Goal: Task Accomplishment & Management: Use online tool/utility

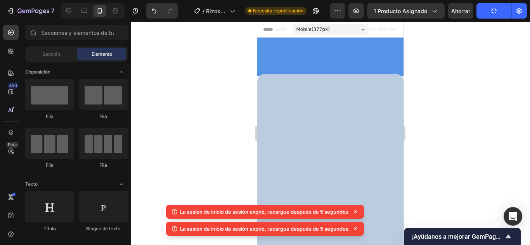
scroll to position [1499, 0]
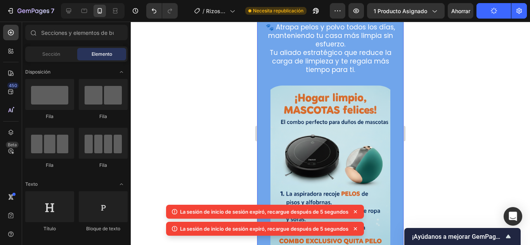
click at [429, 147] on div at bounding box center [330, 134] width 399 height 224
click at [358, 209] on icon at bounding box center [355, 212] width 8 height 8
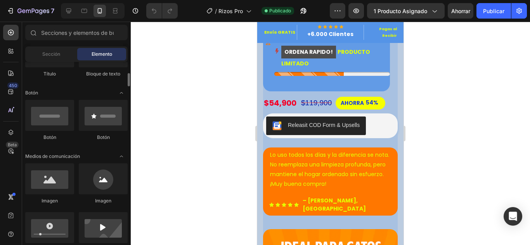
scroll to position [194, 0]
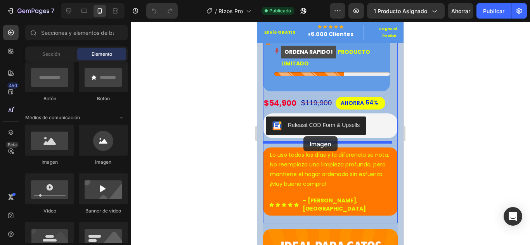
drag, startPoint x: 311, startPoint y: 164, endPoint x: 303, endPoint y: 137, distance: 28.6
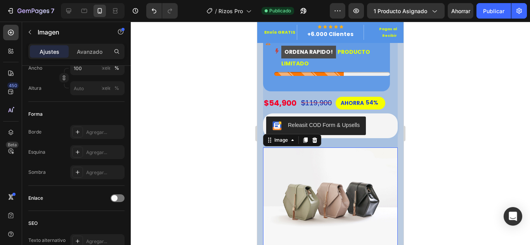
scroll to position [384, 0]
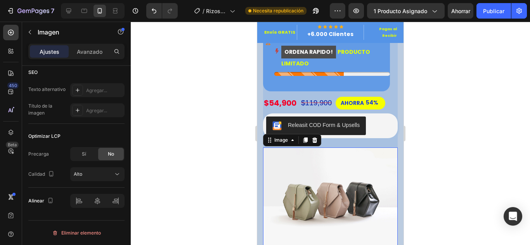
click at [374, 197] on img at bounding box center [330, 198] width 135 height 101
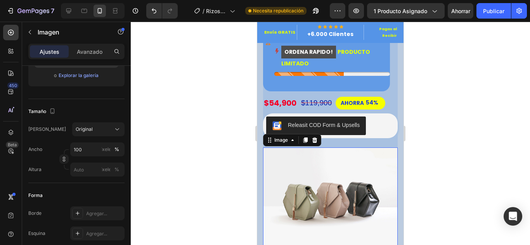
scroll to position [0, 0]
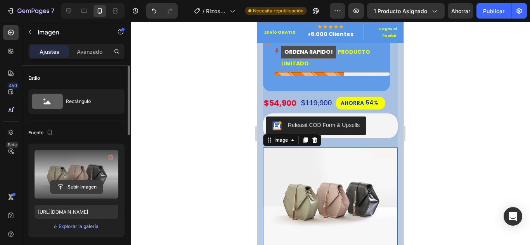
click at [86, 189] on input "file" at bounding box center [76, 187] width 52 height 13
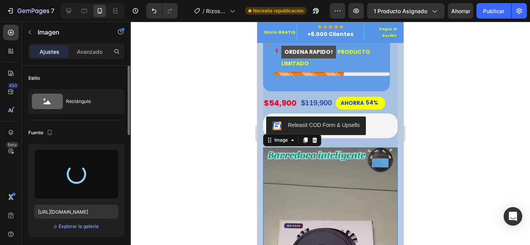
type input "[URL][DOMAIN_NAME]"
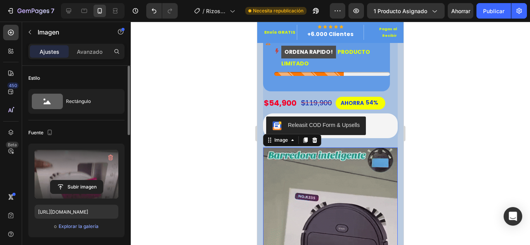
click at [240, 155] on div at bounding box center [330, 134] width 399 height 224
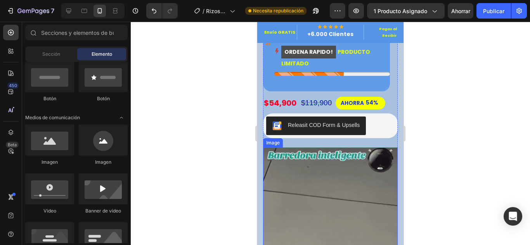
click at [337, 186] on img at bounding box center [330, 240] width 135 height 184
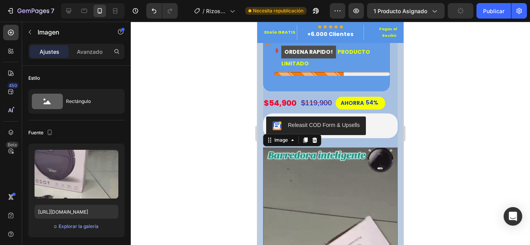
drag, startPoint x: 375, startPoint y: 173, endPoint x: 386, endPoint y: 152, distance: 23.2
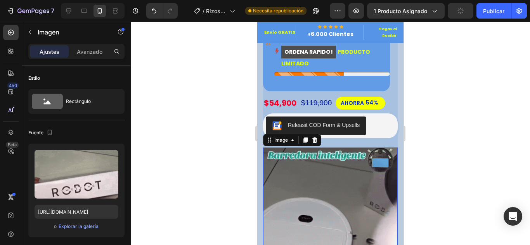
click at [375, 171] on img at bounding box center [330, 240] width 135 height 184
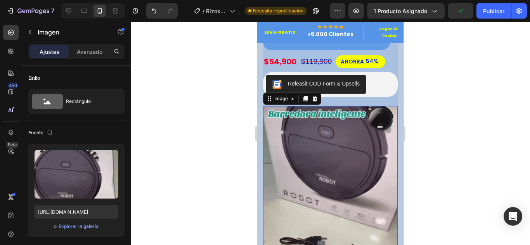
scroll to position [310, 0]
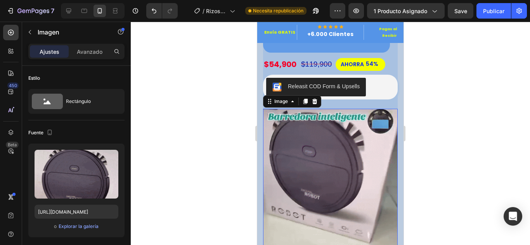
click at [475, 152] on div at bounding box center [330, 134] width 399 height 224
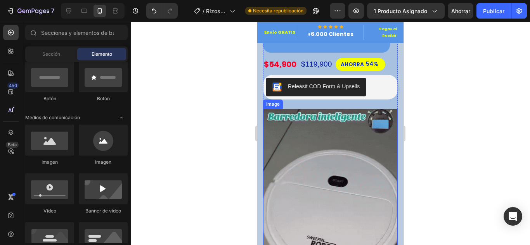
click at [340, 166] on img at bounding box center [330, 201] width 135 height 184
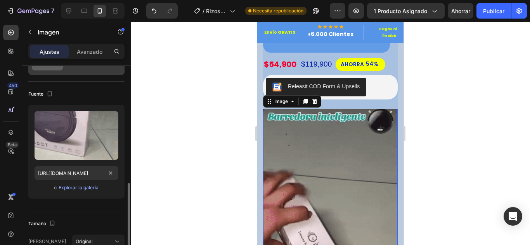
scroll to position [116, 0]
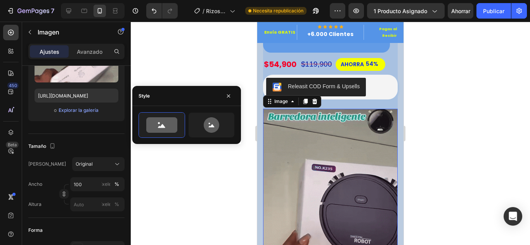
scroll to position [0, 0]
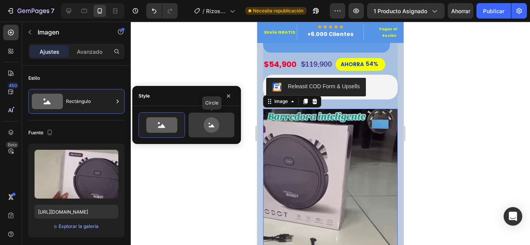
click at [217, 124] on icon at bounding box center [212, 126] width 16 height 16
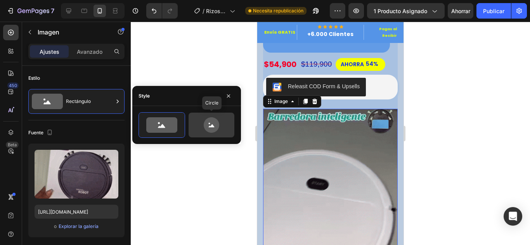
type input "80"
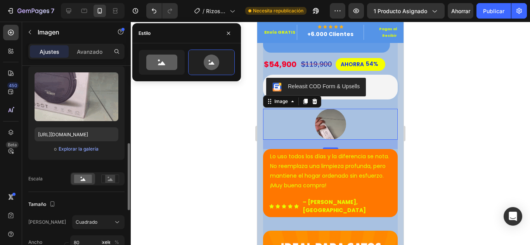
scroll to position [116, 0]
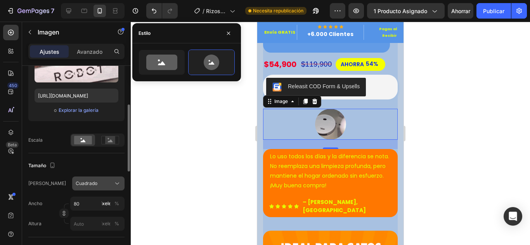
click at [118, 187] on icon at bounding box center [117, 184] width 8 height 8
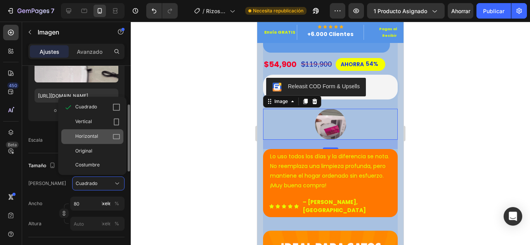
click at [107, 134] on div "Horizontal" at bounding box center [97, 137] width 45 height 8
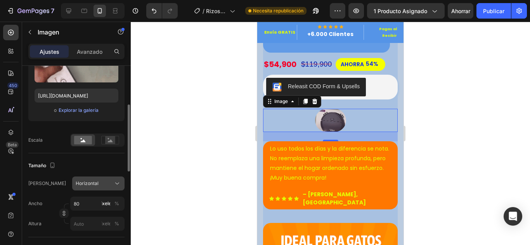
click at [116, 186] on icon at bounding box center [117, 184] width 8 height 8
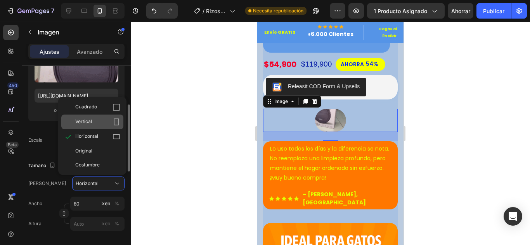
click at [106, 126] on div "Vertical" at bounding box center [97, 122] width 45 height 8
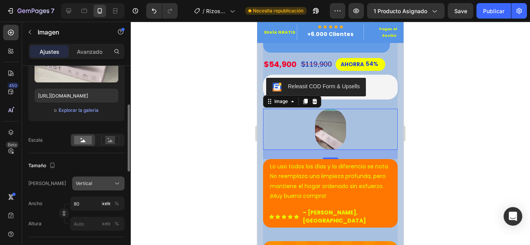
click at [113, 182] on div "Vertical" at bounding box center [98, 184] width 45 height 8
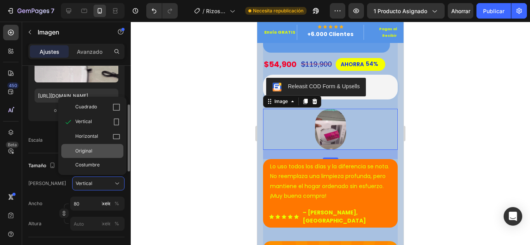
click at [112, 151] on div "Original" at bounding box center [97, 151] width 45 height 7
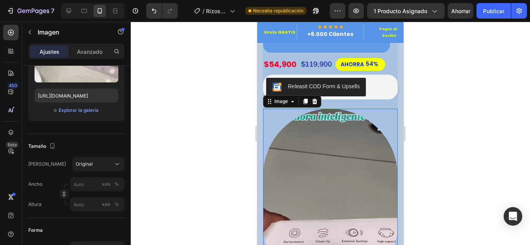
scroll to position [349, 0]
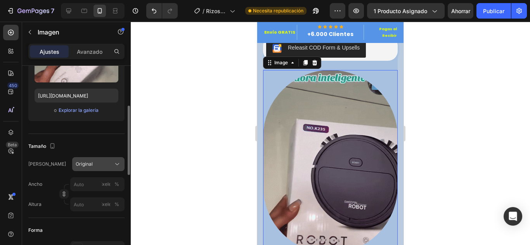
click at [97, 161] on div "Original" at bounding box center [98, 165] width 45 height 8
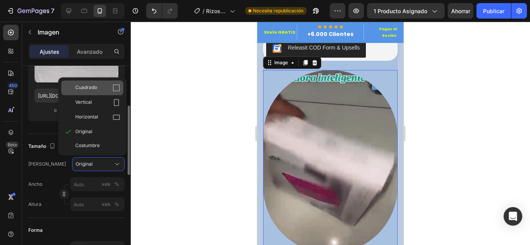
click at [109, 92] on div "Cuadrado" at bounding box center [92, 88] width 62 height 15
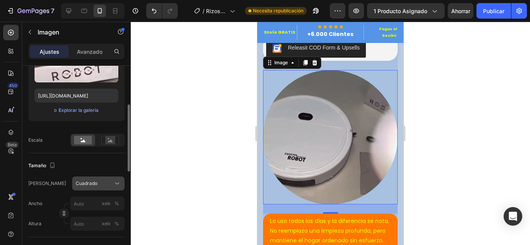
click at [98, 183] on div "Cuadrado" at bounding box center [94, 183] width 36 height 7
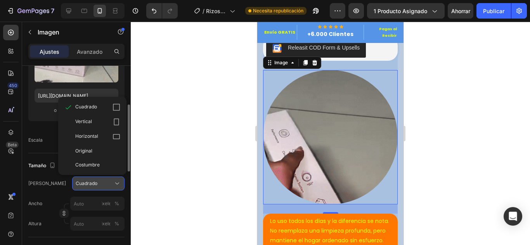
click at [98, 183] on div "Cuadrado" at bounding box center [94, 183] width 36 height 7
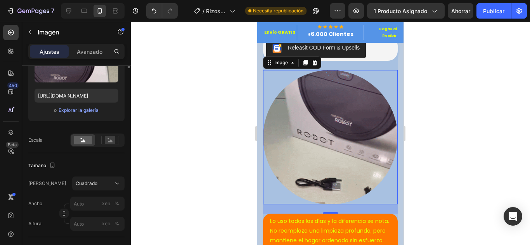
scroll to position [0, 0]
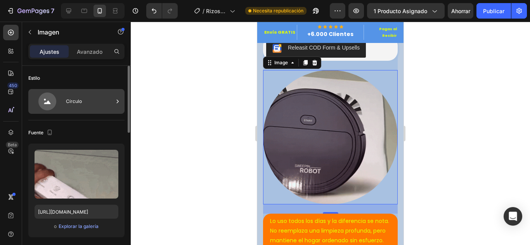
click at [66, 99] on font "Círculo" at bounding box center [74, 102] width 16 height 6
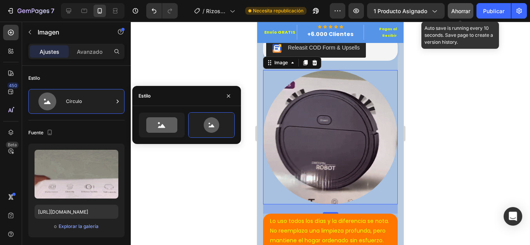
click at [455, 16] on button "Ahorrar" at bounding box center [461, 11] width 26 height 16
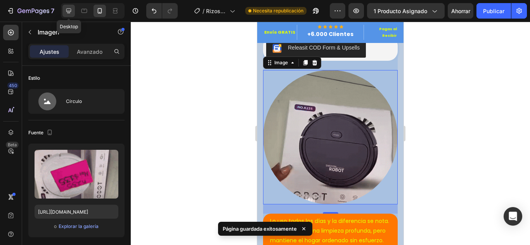
click at [71, 11] on icon at bounding box center [68, 11] width 5 height 5
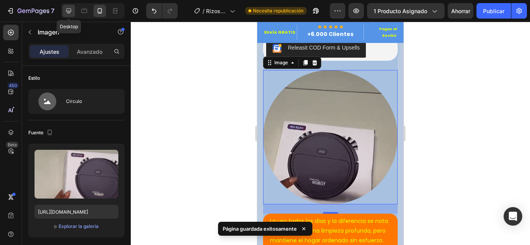
type input "[URL][DOMAIN_NAME]"
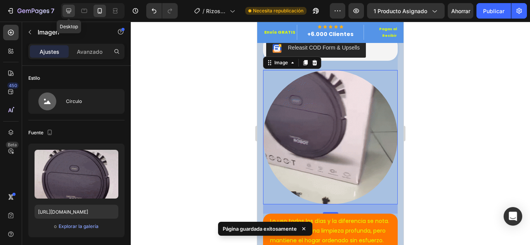
type input "100"
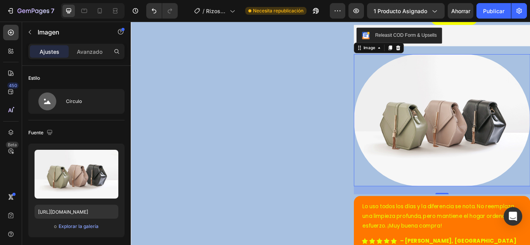
scroll to position [145, 0]
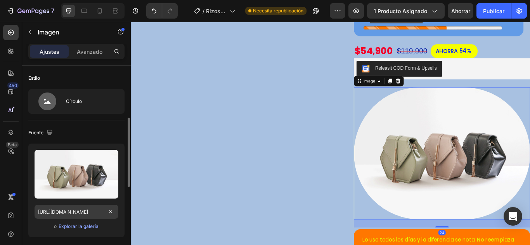
scroll to position [39, 0]
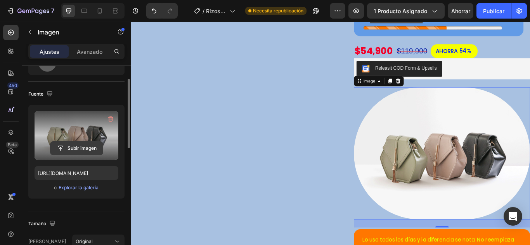
click at [87, 148] on input "file" at bounding box center [76, 148] width 52 height 13
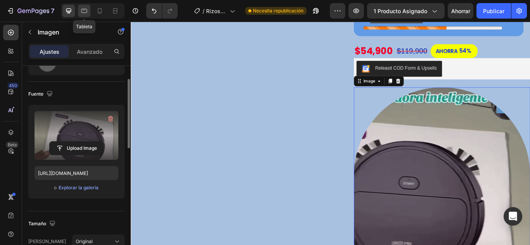
type input "[URL][DOMAIN_NAME]"
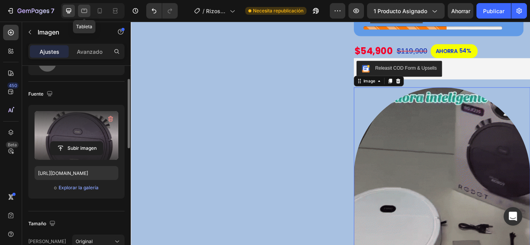
click at [82, 14] on icon at bounding box center [84, 11] width 8 height 8
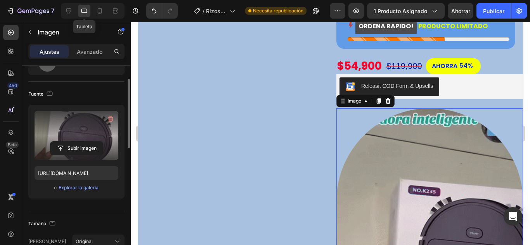
scroll to position [272, 0]
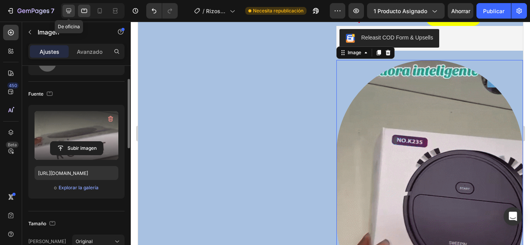
click at [69, 10] on icon at bounding box center [69, 11] width 8 height 8
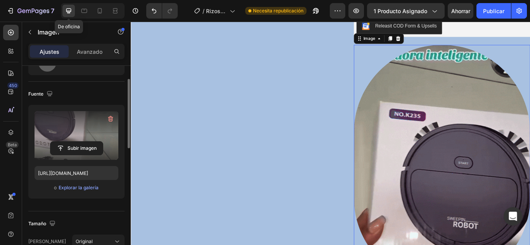
scroll to position [261, 0]
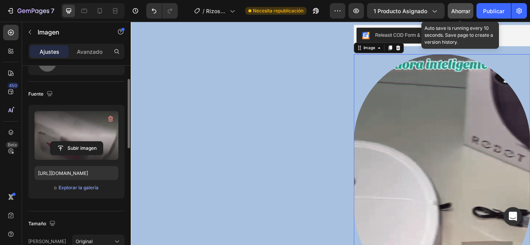
click at [463, 11] on font "Ahorrar" at bounding box center [460, 11] width 19 height 7
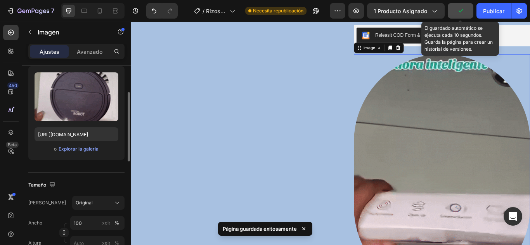
scroll to position [116, 0]
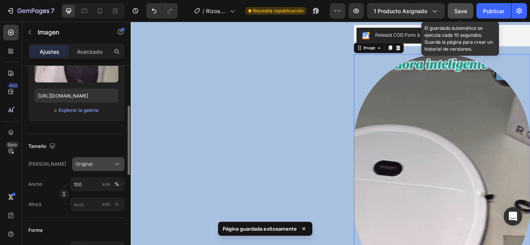
click at [93, 161] on div "Original" at bounding box center [98, 165] width 45 height 8
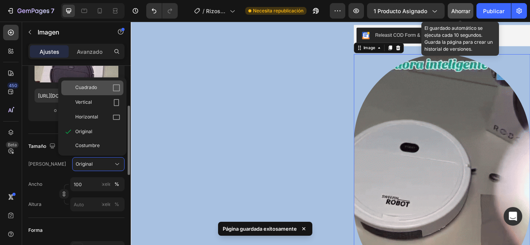
click at [97, 92] on div "Cuadrado" at bounding box center [92, 88] width 62 height 15
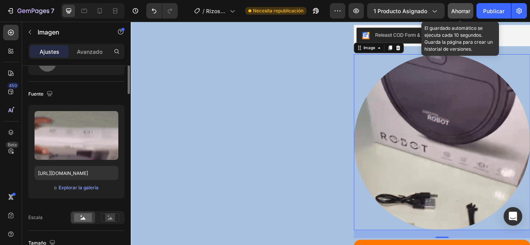
scroll to position [0, 0]
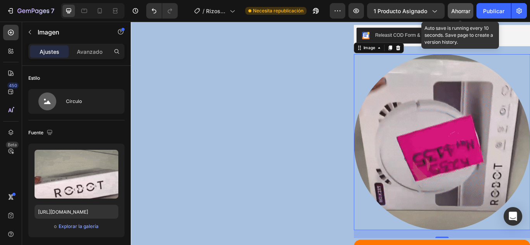
click at [460, 13] on font "Ahorrar" at bounding box center [460, 11] width 19 height 7
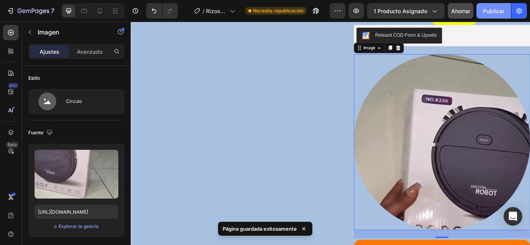
click at [496, 10] on font "Publicar" at bounding box center [493, 11] width 21 height 7
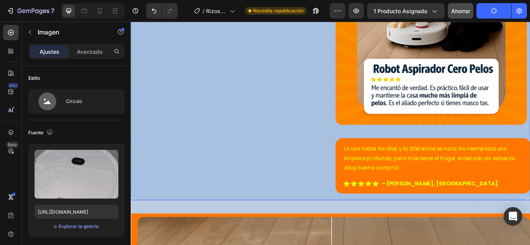
scroll to position [998, 0]
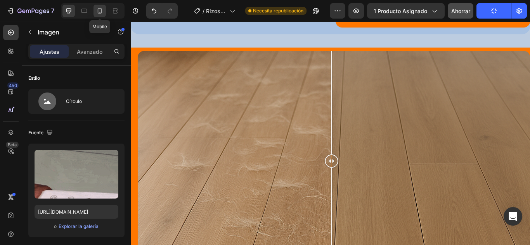
click at [102, 13] on icon at bounding box center [100, 11] width 8 height 8
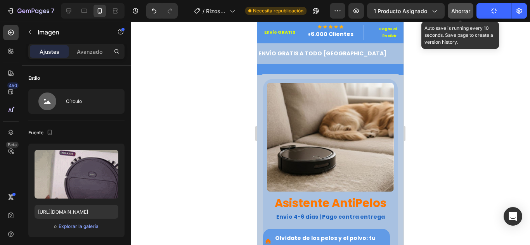
click at [467, 14] on div "Ahorrar" at bounding box center [460, 11] width 19 height 8
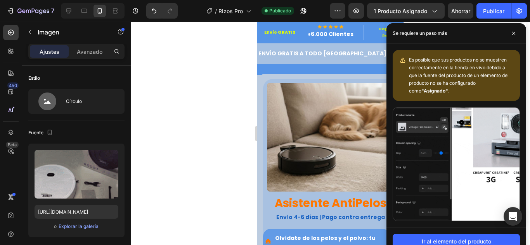
click at [235, 131] on div at bounding box center [330, 134] width 399 height 224
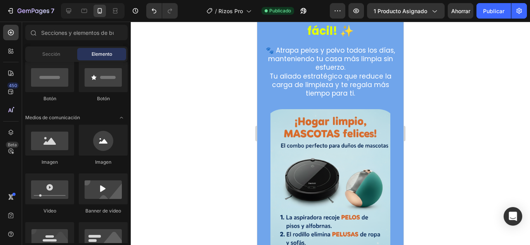
scroll to position [1629, 0]
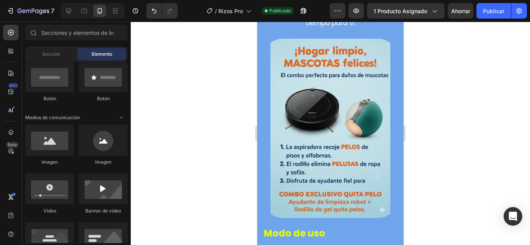
click at [474, 156] on div at bounding box center [330, 134] width 399 height 224
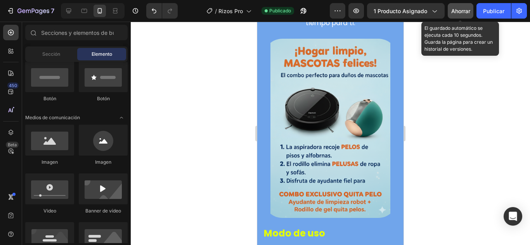
click at [470, 10] on font "Ahorrar" at bounding box center [460, 11] width 19 height 7
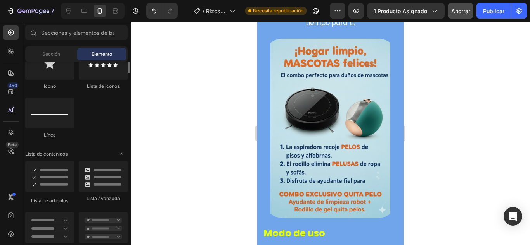
scroll to position [504, 0]
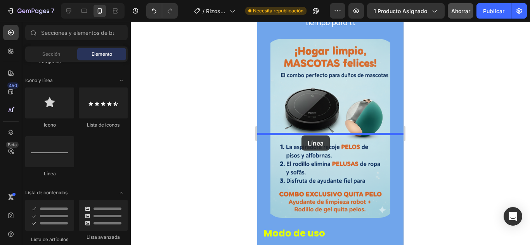
drag, startPoint x: 461, startPoint y: 197, endPoint x: 406, endPoint y: 173, distance: 60.1
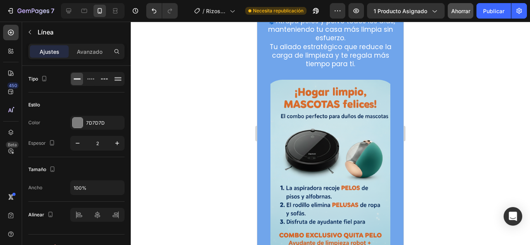
click at [149, 136] on div at bounding box center [330, 134] width 399 height 224
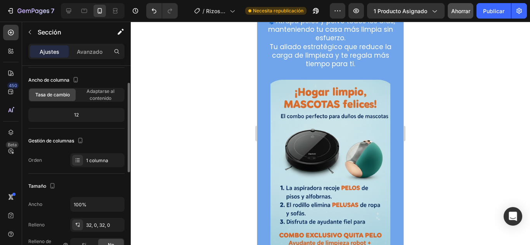
scroll to position [78, 0]
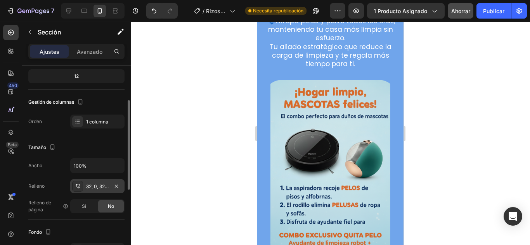
click at [90, 186] on font "32, 0, 32, 0" at bounding box center [98, 187] width 24 height 6
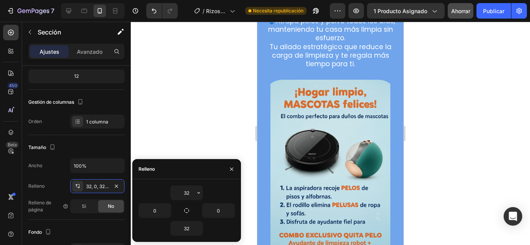
drag, startPoint x: 195, startPoint y: 194, endPoint x: 149, endPoint y: 187, distance: 47.0
click at [185, 190] on input "32" at bounding box center [187, 193] width 32 height 14
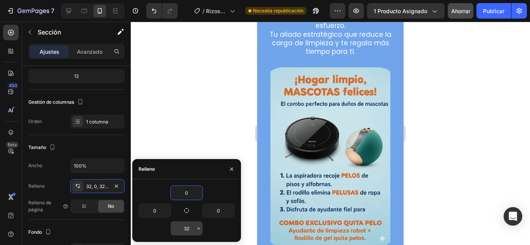
type input "0"
click at [187, 229] on input "32" at bounding box center [187, 229] width 32 height 14
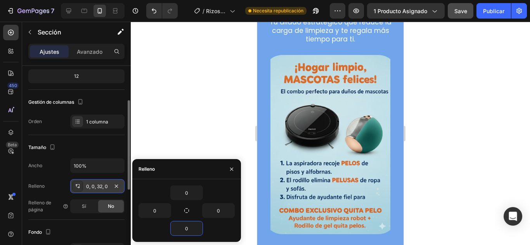
type input "0"
click at [109, 145] on div "Tamaño" at bounding box center [76, 148] width 96 height 12
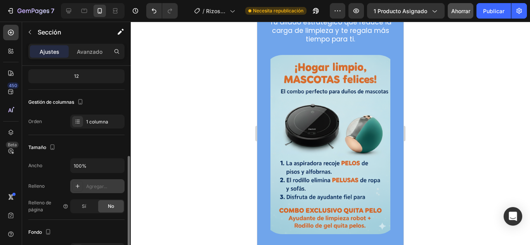
scroll to position [116, 0]
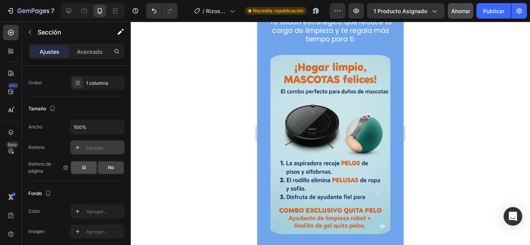
click at [82, 169] on font "Sí" at bounding box center [84, 168] width 4 height 6
click at [113, 168] on font "No" at bounding box center [111, 168] width 6 height 6
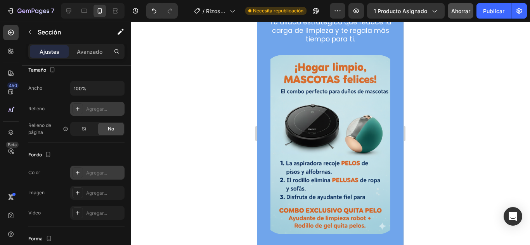
click at [78, 171] on icon at bounding box center [77, 173] width 6 height 6
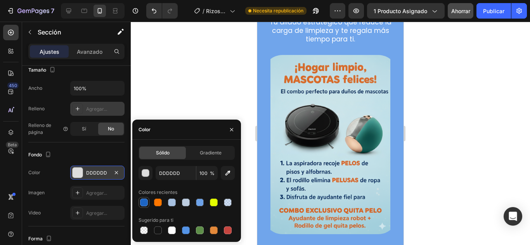
click at [144, 202] on div at bounding box center [144, 203] width 8 height 8
click at [197, 201] on div at bounding box center [200, 203] width 8 height 8
type input "5594E7"
type input "84"
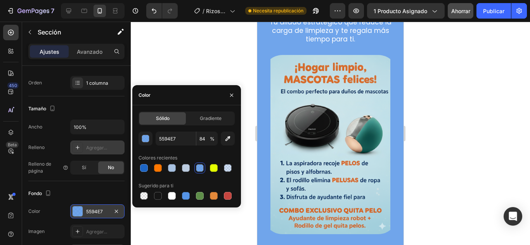
scroll to position [251, 0]
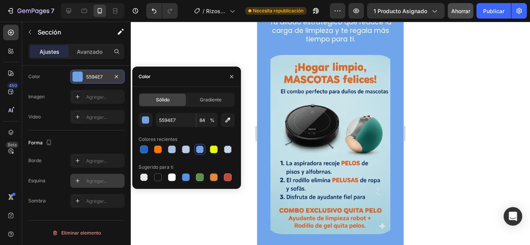
click at [78, 184] on icon at bounding box center [77, 181] width 6 height 6
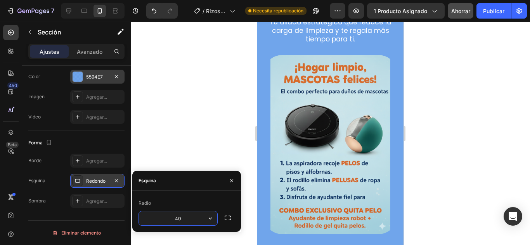
type input "4"
type input "1"
click at [467, 144] on div at bounding box center [330, 134] width 399 height 224
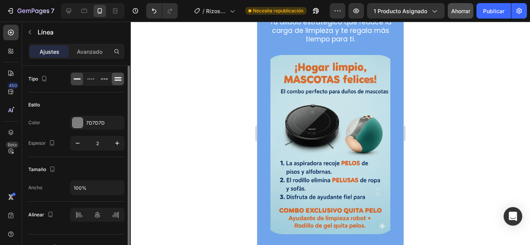
click at [118, 76] on icon at bounding box center [118, 79] width 8 height 8
click at [104, 79] on icon at bounding box center [104, 79] width 8 height 8
click at [90, 78] on icon at bounding box center [91, 79] width 8 height 8
click at [106, 79] on icon at bounding box center [107, 78] width 2 height 1
click at [116, 81] on icon at bounding box center [118, 79] width 8 height 8
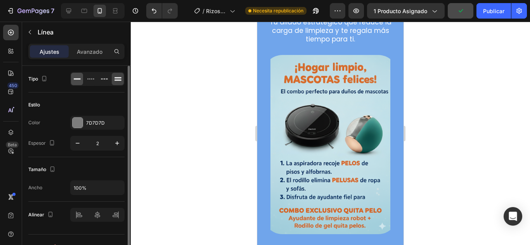
click at [81, 81] on icon at bounding box center [77, 79] width 8 height 8
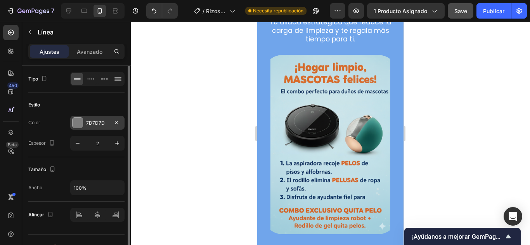
click at [82, 123] on div at bounding box center [78, 123] width 10 height 10
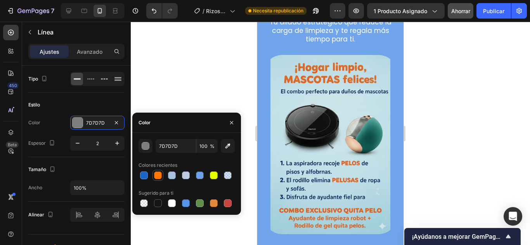
click at [155, 177] on div at bounding box center [158, 176] width 8 height 8
type input "FF7700"
click at [118, 80] on icon at bounding box center [117, 80] width 7 height 1
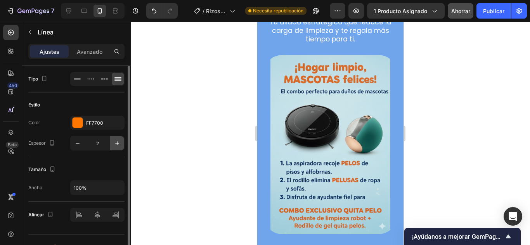
click at [115, 143] on icon "button" at bounding box center [117, 144] width 8 height 8
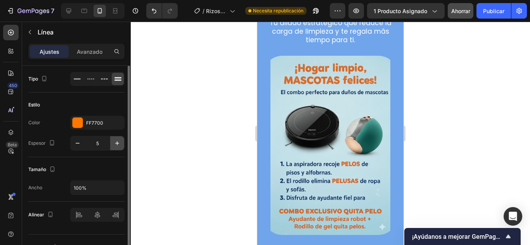
click at [115, 143] on icon "button" at bounding box center [117, 144] width 8 height 8
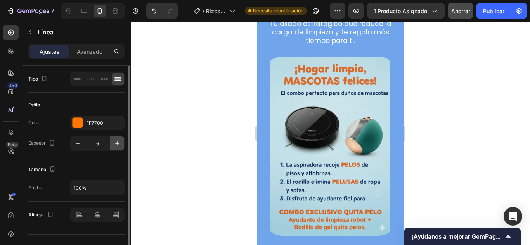
click at [115, 143] on icon "button" at bounding box center [117, 144] width 8 height 8
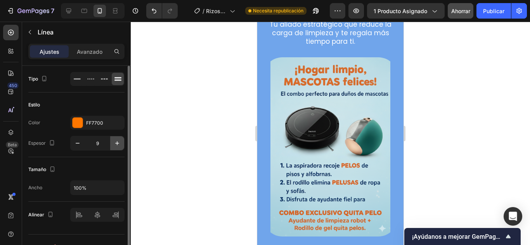
click at [115, 143] on icon "button" at bounding box center [117, 144] width 8 height 8
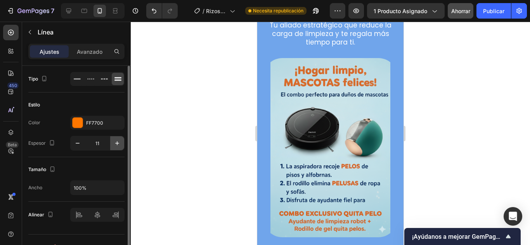
click at [115, 143] on icon "button" at bounding box center [117, 144] width 8 height 8
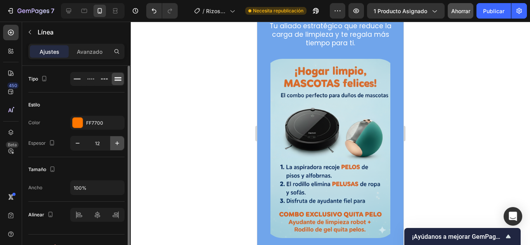
click at [115, 143] on icon "button" at bounding box center [117, 144] width 8 height 8
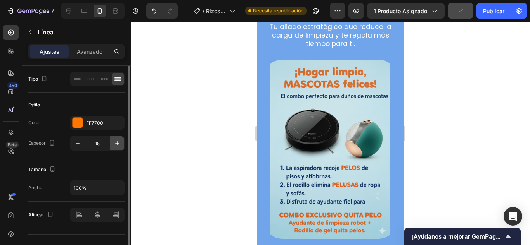
click at [115, 143] on icon "button" at bounding box center [117, 144] width 8 height 8
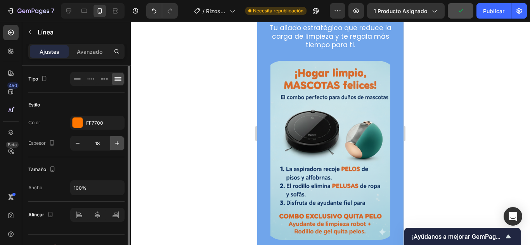
click at [115, 143] on icon "button" at bounding box center [117, 144] width 8 height 8
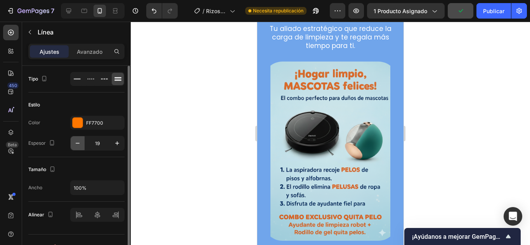
click at [74, 145] on icon "button" at bounding box center [78, 144] width 8 height 8
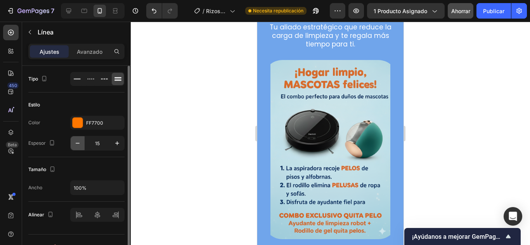
click at [74, 145] on icon "button" at bounding box center [78, 144] width 8 height 8
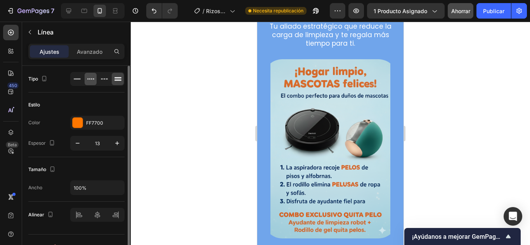
click at [99, 74] on div at bounding box center [104, 79] width 12 height 12
click at [91, 76] on icon at bounding box center [91, 79] width 8 height 8
click at [80, 77] on icon at bounding box center [77, 79] width 8 height 8
click at [73, 138] on button "button" at bounding box center [78, 144] width 14 height 14
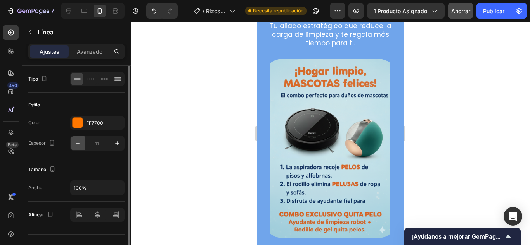
click at [73, 138] on button "button" at bounding box center [78, 144] width 14 height 14
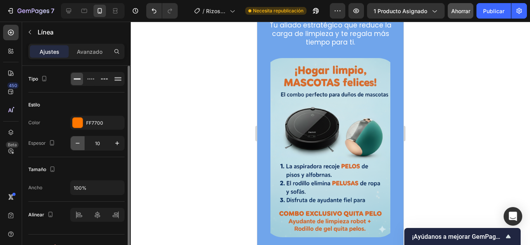
click at [73, 138] on button "button" at bounding box center [78, 144] width 14 height 14
type input "7"
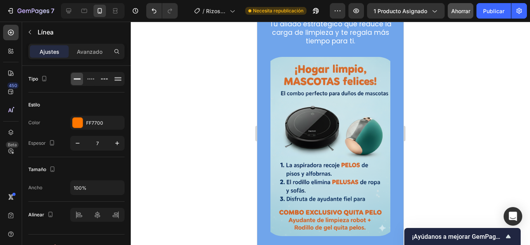
click at [209, 116] on div at bounding box center [330, 134] width 399 height 224
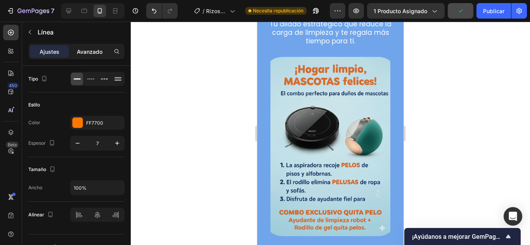
click at [90, 54] on font "Avanzado" at bounding box center [90, 51] width 26 height 7
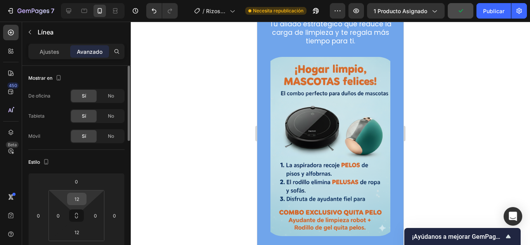
drag, startPoint x: 81, startPoint y: 195, endPoint x: 69, endPoint y: 193, distance: 12.2
click at [60, 194] on div "12 0 12 0" at bounding box center [76, 215] width 56 height 51
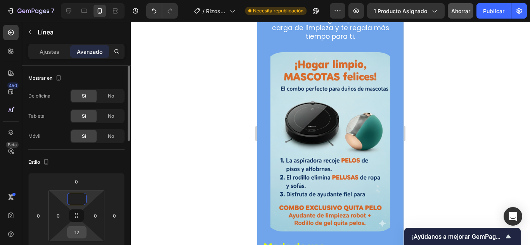
type input "0"
click at [55, 232] on div "0 0 12 0" at bounding box center [76, 215] width 56 height 51
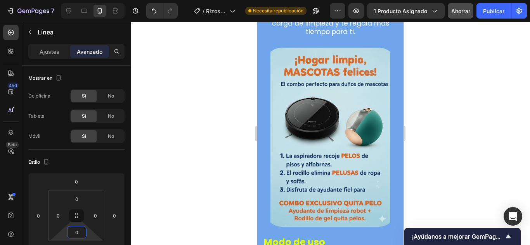
click at [174, 191] on div at bounding box center [330, 134] width 399 height 224
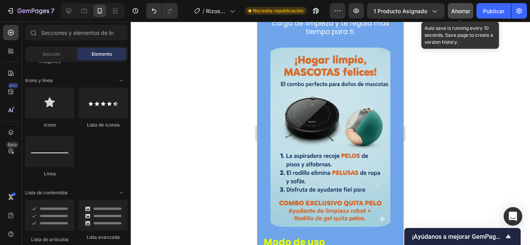
click at [449, 10] on button "Ahorrar" at bounding box center [461, 11] width 26 height 16
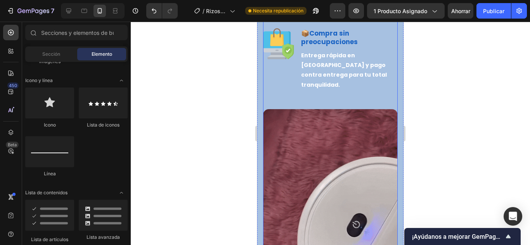
scroll to position [1668, 0]
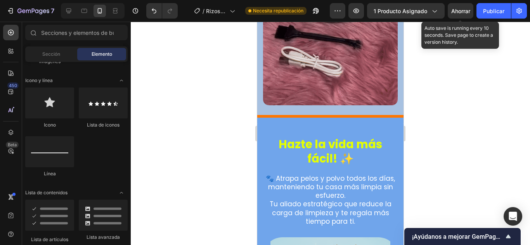
click at [460, 11] on font "Ahorrar" at bounding box center [460, 11] width 19 height 7
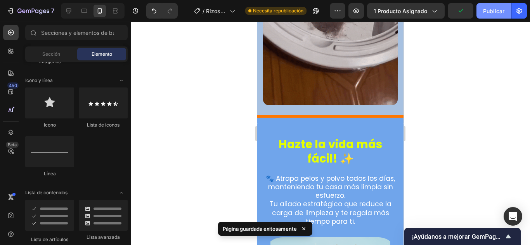
click at [496, 11] on font "Publicar" at bounding box center [493, 11] width 21 height 7
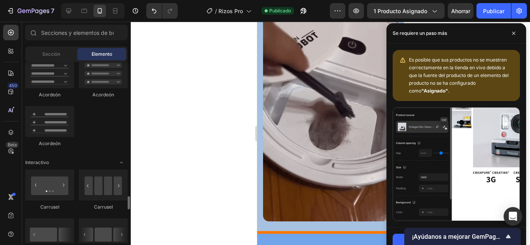
scroll to position [776, 0]
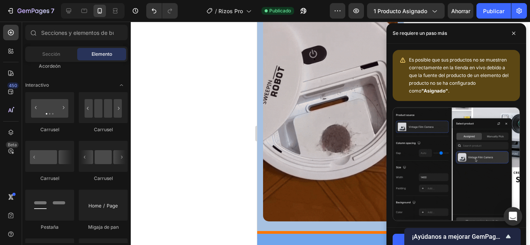
click at [194, 138] on div at bounding box center [330, 134] width 399 height 224
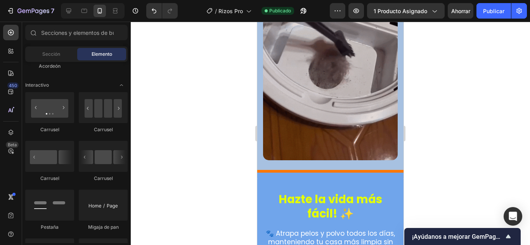
scroll to position [1668, 0]
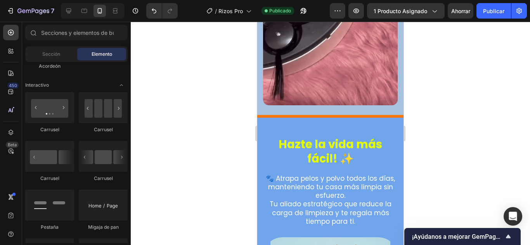
drag, startPoint x: 416, startPoint y: 118, endPoint x: 436, endPoint y: 123, distance: 19.9
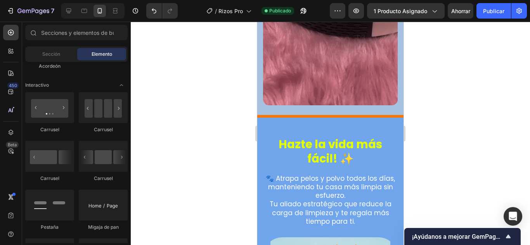
click at [419, 119] on div at bounding box center [330, 134] width 399 height 224
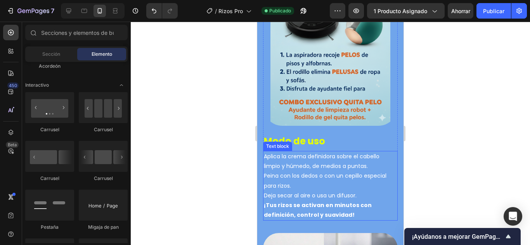
scroll to position [1978, 0]
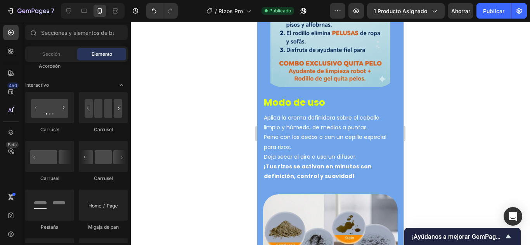
click at [477, 112] on div at bounding box center [330, 134] width 399 height 224
click at [456, 46] on div at bounding box center [330, 134] width 399 height 224
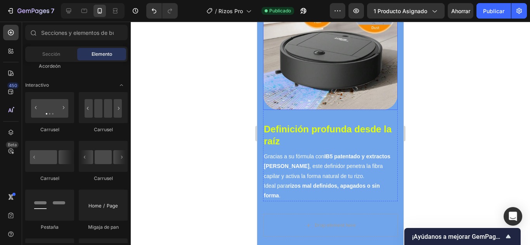
scroll to position [2249, 0]
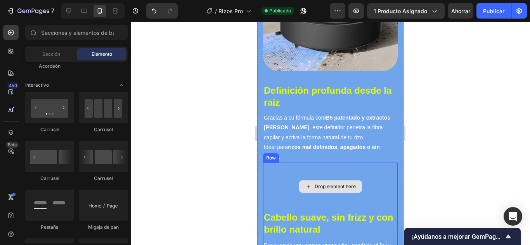
click at [374, 175] on div "Drop element here" at bounding box center [330, 186] width 135 height 23
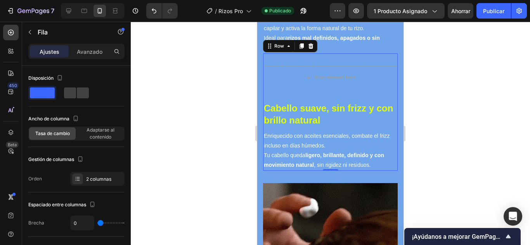
scroll to position [2404, 0]
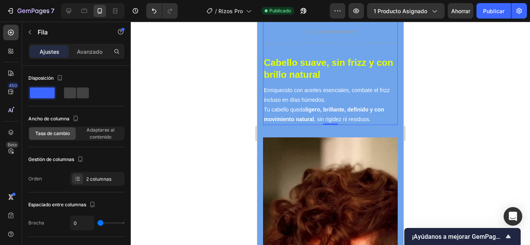
click at [347, 185] on img at bounding box center [330, 205] width 135 height 135
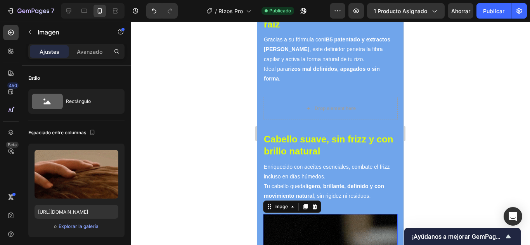
scroll to position [2249, 0]
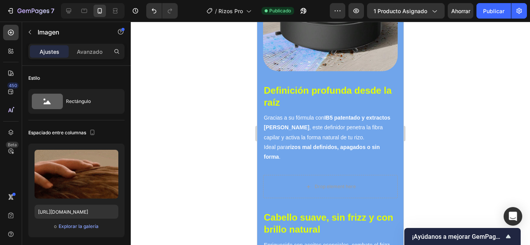
click at [434, 124] on div at bounding box center [330, 134] width 399 height 224
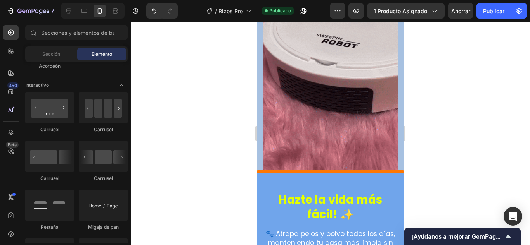
scroll to position [1590, 0]
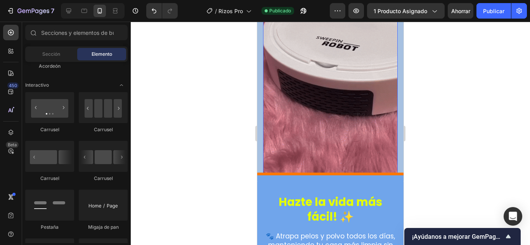
click at [307, 98] on img at bounding box center [330, 68] width 135 height 229
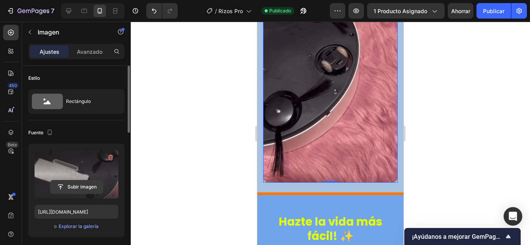
click at [87, 187] on input "file" at bounding box center [76, 187] width 52 height 13
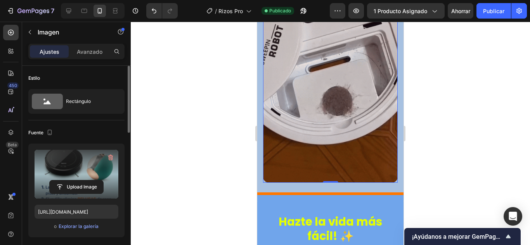
type input "[URL][DOMAIN_NAME]"
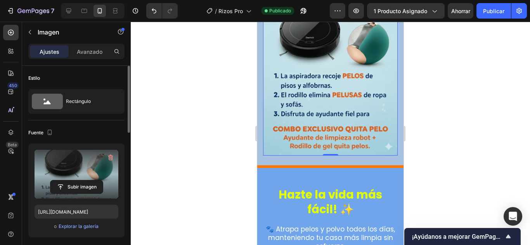
click at [525, 198] on div at bounding box center [330, 134] width 399 height 224
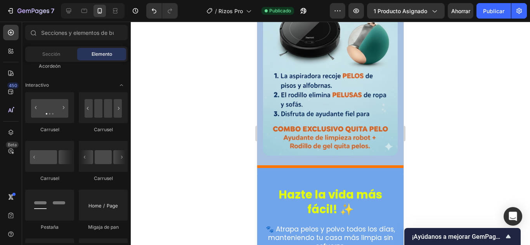
click at [433, 164] on div at bounding box center [330, 134] width 399 height 224
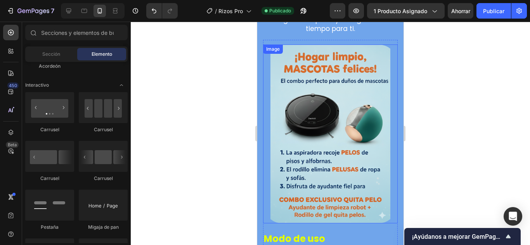
scroll to position [1823, 0]
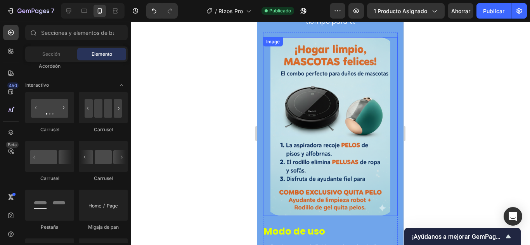
click at [333, 129] on img at bounding box center [330, 127] width 135 height 180
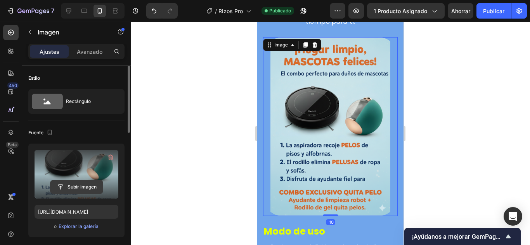
click at [82, 187] on input "file" at bounding box center [76, 187] width 52 height 13
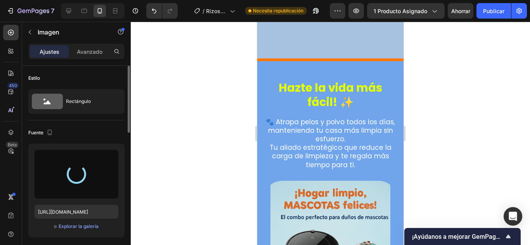
scroll to position [1745, 0]
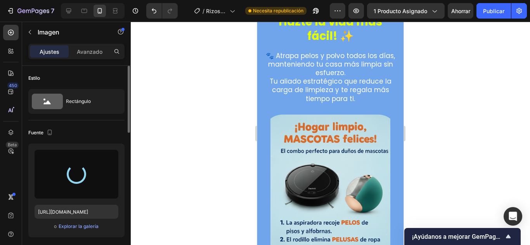
type input "[URL][DOMAIN_NAME]"
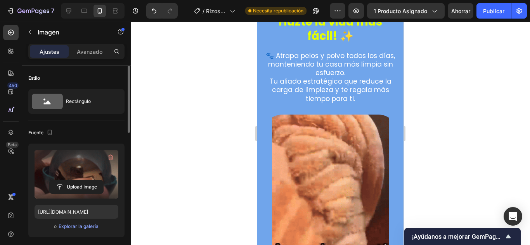
scroll to position [1823, 0]
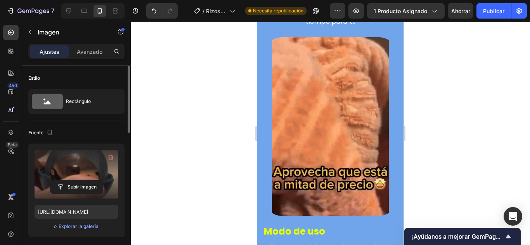
click at [228, 149] on div at bounding box center [330, 134] width 399 height 224
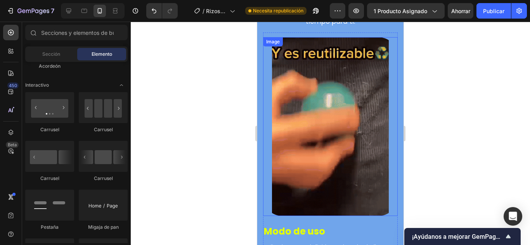
click at [298, 145] on img at bounding box center [330, 127] width 135 height 180
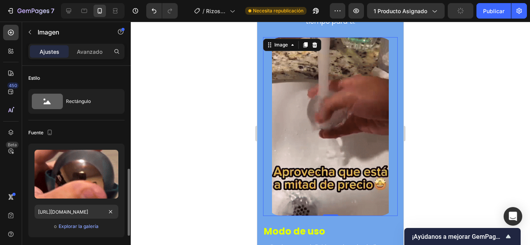
scroll to position [78, 0]
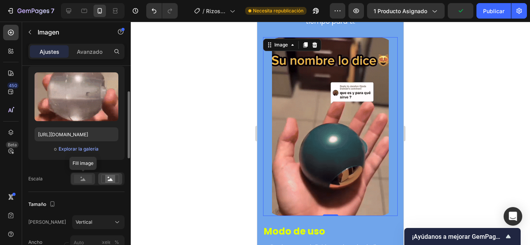
click at [82, 178] on rect at bounding box center [83, 179] width 18 height 9
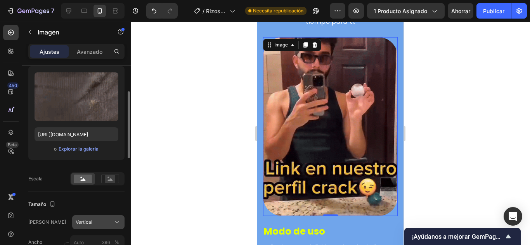
click at [104, 221] on div "Vertical" at bounding box center [94, 222] width 36 height 7
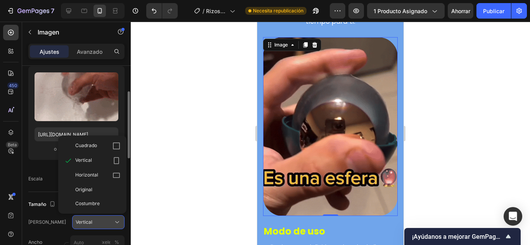
click at [106, 221] on div "Vertical" at bounding box center [94, 222] width 36 height 7
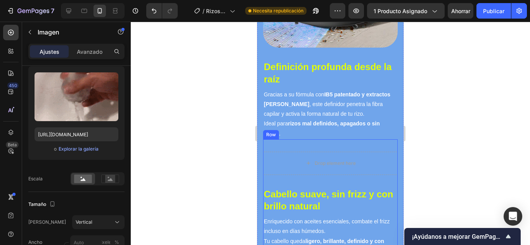
scroll to position [2172, 0]
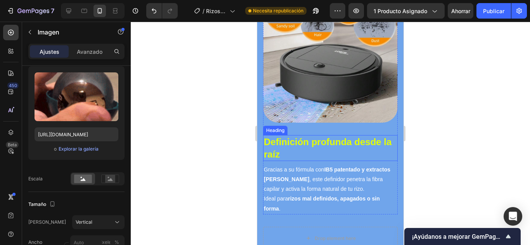
click at [307, 135] on h3 "Definición profunda desde la raíz" at bounding box center [330, 148] width 135 height 26
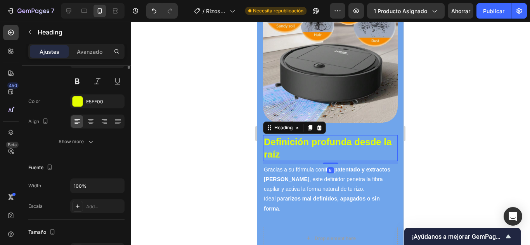
scroll to position [0, 0]
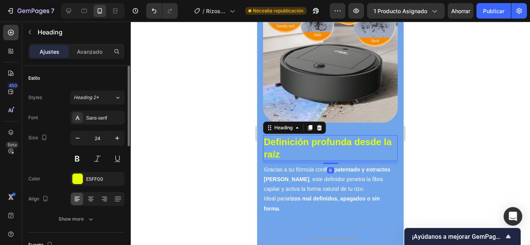
click at [307, 135] on h3 "Definición profunda desde la raíz" at bounding box center [330, 148] width 135 height 26
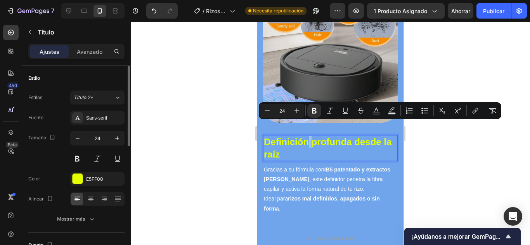
click at [307, 136] on p "Definición profunda desde la raíz" at bounding box center [330, 148] width 133 height 24
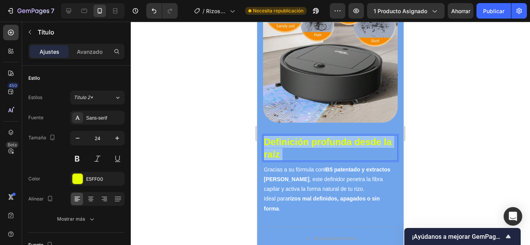
click at [307, 136] on p "Definición profunda desde la raíz" at bounding box center [330, 148] width 133 height 24
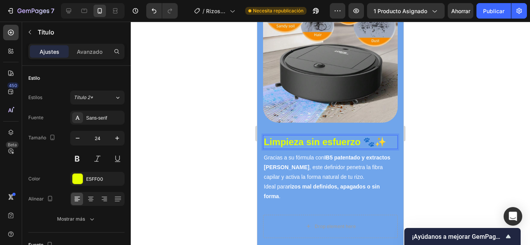
click at [310, 137] on strong "Limpieza sin esfuerzo 🐾✨" at bounding box center [325, 142] width 123 height 10
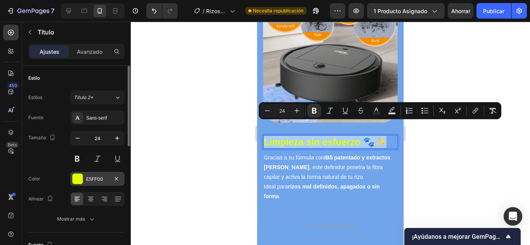
click at [82, 181] on div at bounding box center [78, 179] width 10 height 10
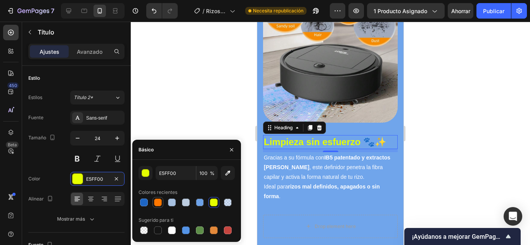
click at [157, 204] on div at bounding box center [158, 203] width 8 height 8
type input "FF7700"
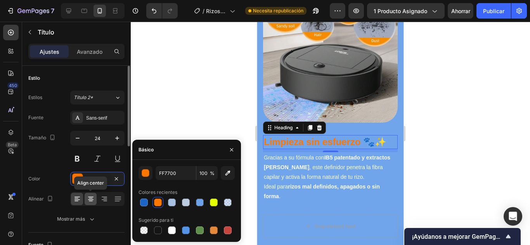
click at [89, 198] on icon at bounding box center [91, 199] width 8 height 8
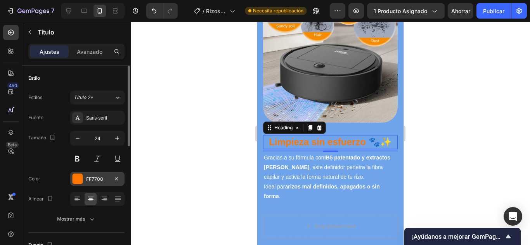
scroll to position [39, 0]
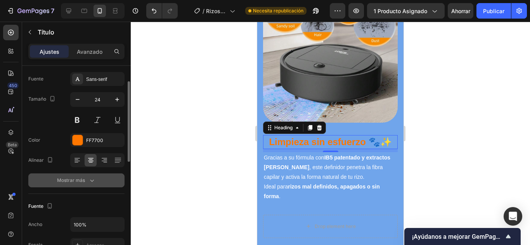
click at [83, 180] on font "Mostrar más" at bounding box center [71, 181] width 28 height 6
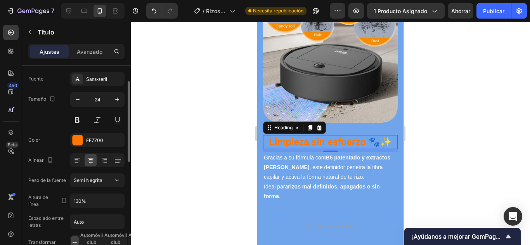
scroll to position [78, 0]
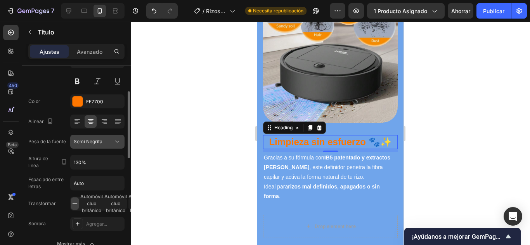
click at [101, 141] on font "Semi Negrita" at bounding box center [88, 142] width 29 height 6
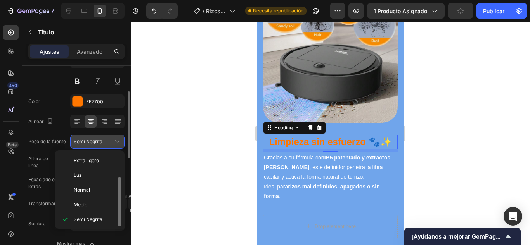
scroll to position [14, 0]
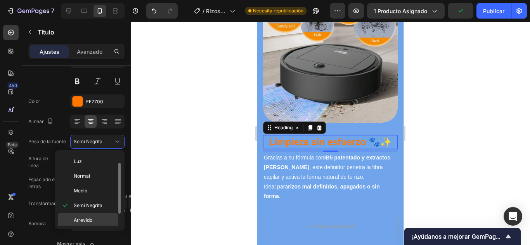
click at [85, 221] on font "Atrevido" at bounding box center [83, 221] width 19 height 6
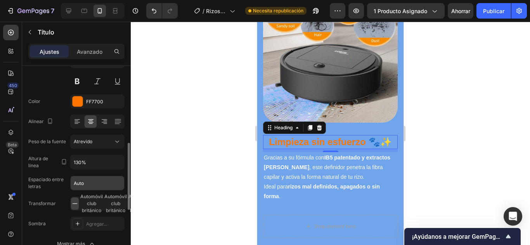
scroll to position [116, 0]
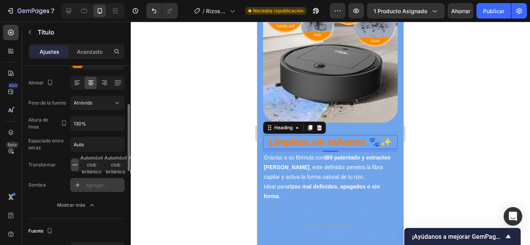
click at [78, 183] on icon at bounding box center [77, 185] width 6 height 6
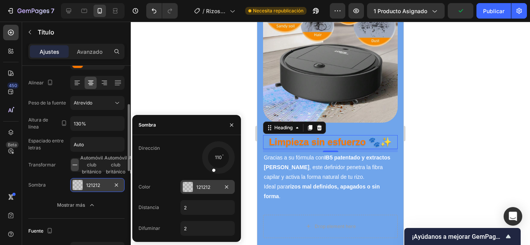
drag, startPoint x: 209, startPoint y: 167, endPoint x: 185, endPoint y: 191, distance: 34.3
click at [213, 168] on div at bounding box center [215, 166] width 10 height 18
click at [187, 191] on div at bounding box center [188, 187] width 10 height 10
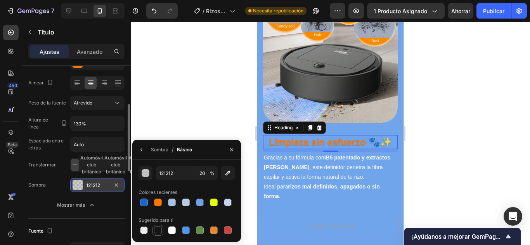
click at [157, 227] on div at bounding box center [158, 231] width 8 height 8
type input "151515"
type input "100"
click at [157, 201] on div at bounding box center [158, 203] width 8 height 8
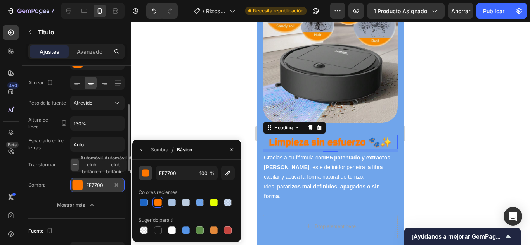
click at [149, 177] on button "button" at bounding box center [145, 173] width 14 height 14
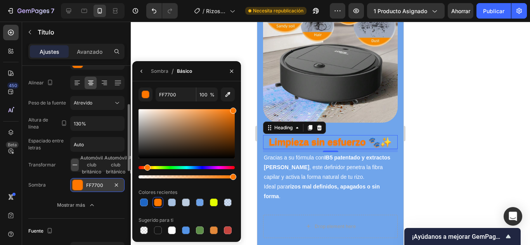
click at [233, 143] on div at bounding box center [186, 133] width 96 height 49
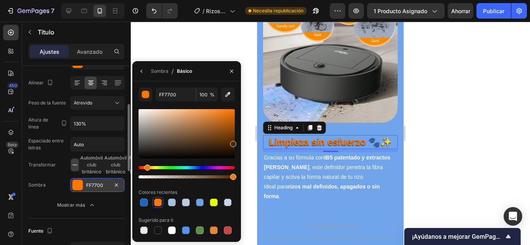
type input "512601"
click at [247, 207] on div at bounding box center [330, 134] width 399 height 224
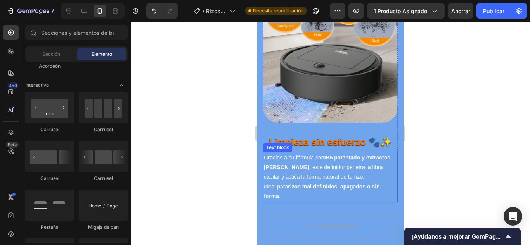
scroll to position [2211, 0]
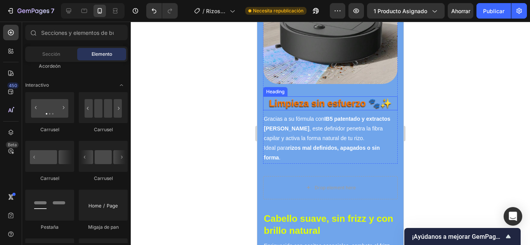
click at [318, 98] on strong "Limpieza sin esfuerzo 🐾✨" at bounding box center [330, 103] width 123 height 10
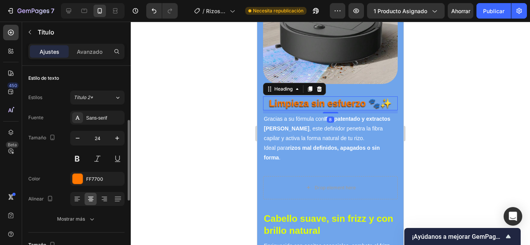
scroll to position [39, 0]
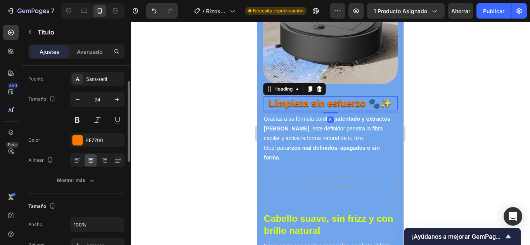
click at [80, 173] on div "Fuente Sans-serif Tamaño 24 Color FF7700 Alinear Mostrar más" at bounding box center [76, 130] width 96 height 116
click at [84, 181] on font "Mostrar más" at bounding box center [71, 181] width 28 height 6
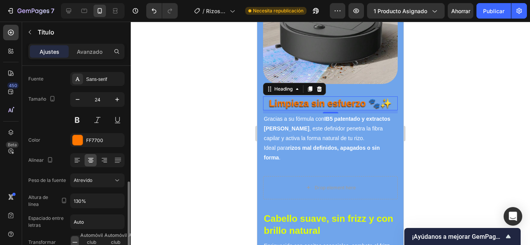
scroll to position [116, 0]
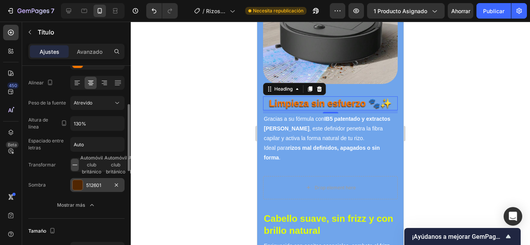
click at [81, 186] on div at bounding box center [78, 185] width 10 height 10
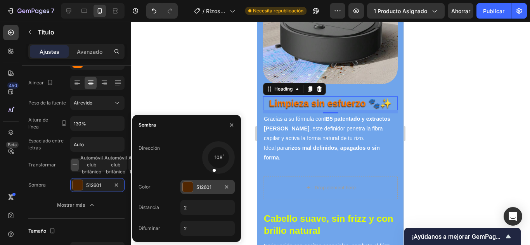
click at [192, 191] on div at bounding box center [188, 187] width 10 height 10
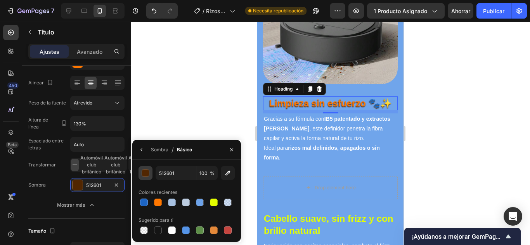
click at [147, 176] on div "button" at bounding box center [146, 174] width 8 height 8
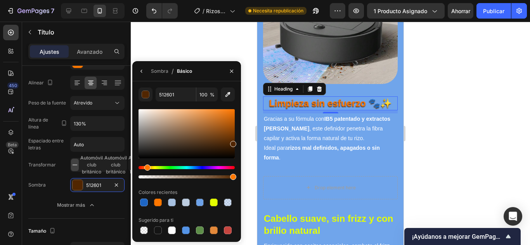
click at [230, 151] on div at bounding box center [186, 133] width 96 height 49
type input "261201"
click at [248, 169] on div at bounding box center [330, 134] width 399 height 224
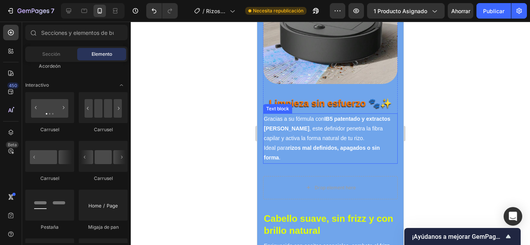
click at [287, 126] on p "Gracias a su fórmula con IB5 patentado y extractos [PERSON_NAME] , este definid…" at bounding box center [330, 138] width 133 height 49
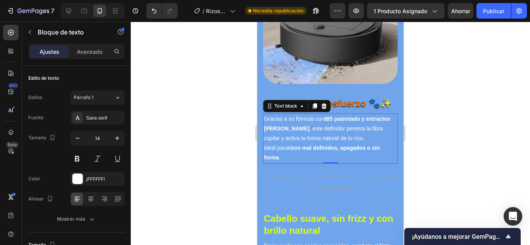
click at [292, 118] on p "Gracias a su fórmula con IB5 patentado y extractos [PERSON_NAME] , este definid…" at bounding box center [330, 138] width 133 height 49
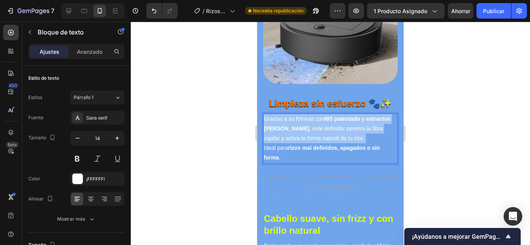
click at [292, 118] on p "Gracias a su fórmula con IB5 patentado y extractos [PERSON_NAME] , este definid…" at bounding box center [330, 138] width 133 height 49
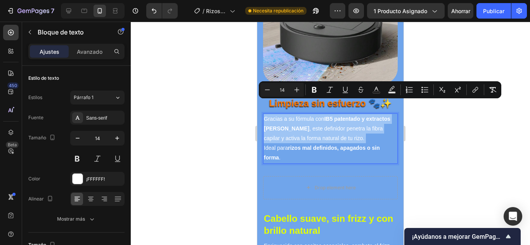
click at [288, 147] on p "Gracias a su fórmula con IB5 patentado y extractos [PERSON_NAME] , este definid…" at bounding box center [330, 138] width 133 height 49
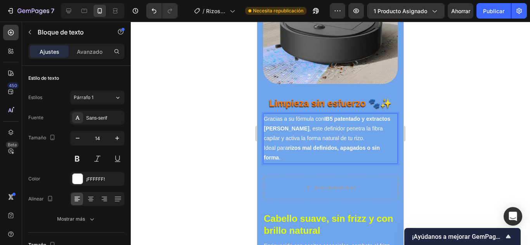
click at [288, 147] on p "Gracias a su fórmula con IB5 patentado y extractos [PERSON_NAME] , este definid…" at bounding box center [330, 138] width 133 height 49
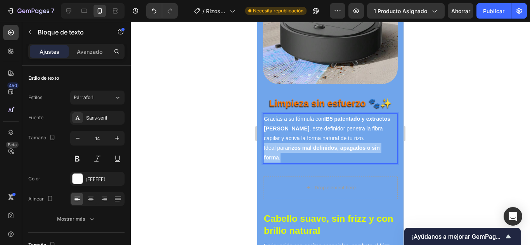
click at [288, 147] on p "Gracias a su fórmula con IB5 patentado y extractos [PERSON_NAME] , este definid…" at bounding box center [330, 138] width 133 height 49
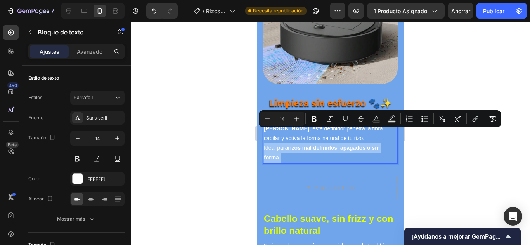
click at [288, 147] on p "Gracias a su fórmula con IB5 patentado y extractos [PERSON_NAME] , este definid…" at bounding box center [330, 138] width 133 height 49
click at [283, 146] on p "Gracias a su fórmula con IB5 patentado y extractos [PERSON_NAME] , este definid…" at bounding box center [330, 138] width 133 height 49
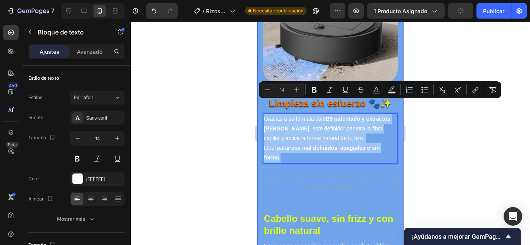
drag, startPoint x: 283, startPoint y: 145, endPoint x: 259, endPoint y: 95, distance: 55.5
click at [259, 95] on div "Hazte la vida más fácil! ✨ Heading 🐾 Atrapa pelos y polvo todos los días, mante…" at bounding box center [330, 34] width 146 height 996
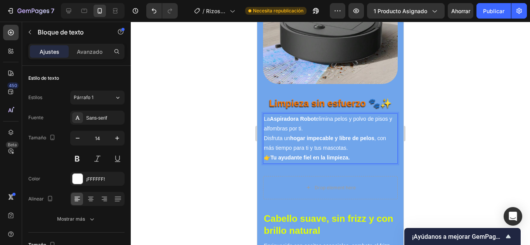
click at [352, 136] on p "La Aspiradora Robot elimina pelos y polvo de pisos y alfombras por ti. Disfruta…" at bounding box center [330, 133] width 133 height 39
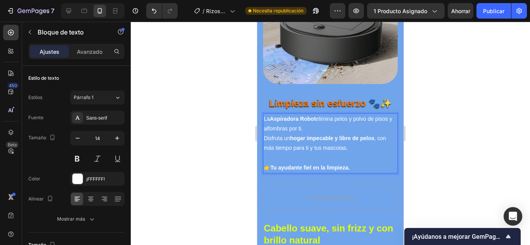
click at [474, 142] on div at bounding box center [330, 134] width 399 height 224
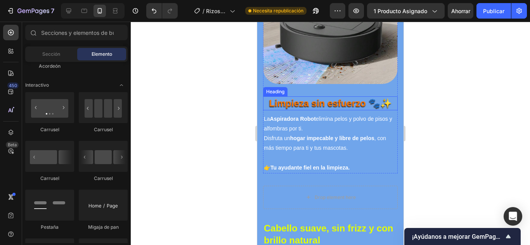
click at [353, 98] on strong "Limpieza sin esfuerzo 🐾✨" at bounding box center [330, 103] width 123 height 10
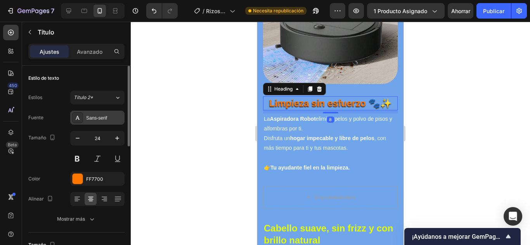
click at [101, 118] on font "Sans-serif" at bounding box center [96, 118] width 21 height 5
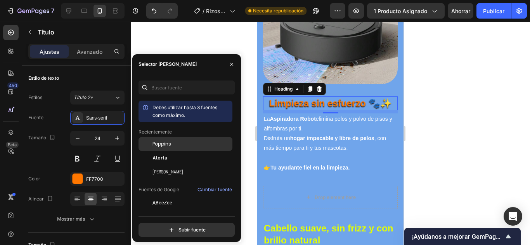
click at [166, 143] on font "Poppins" at bounding box center [161, 144] width 19 height 7
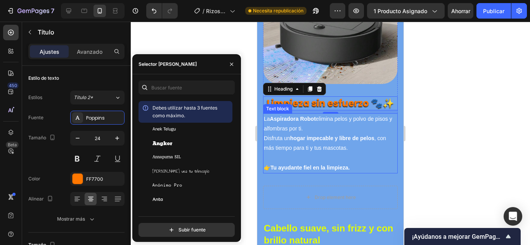
scroll to position [1319, 0]
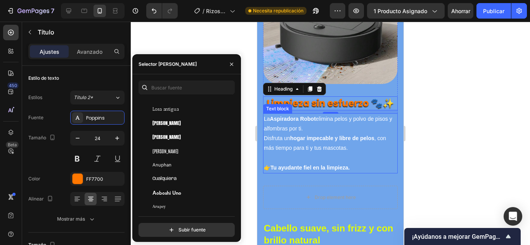
click at [289, 130] on p "La Aspiradora Robot elimina pelos y polvo de pisos y alfombras por ti. Disfruta…" at bounding box center [330, 133] width 133 height 39
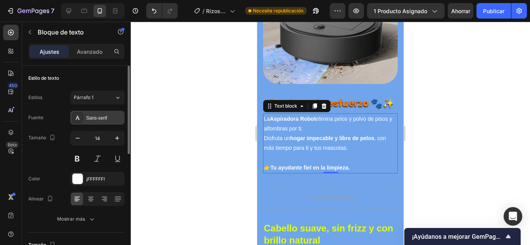
click at [97, 119] on font "Sans-serif" at bounding box center [96, 118] width 21 height 5
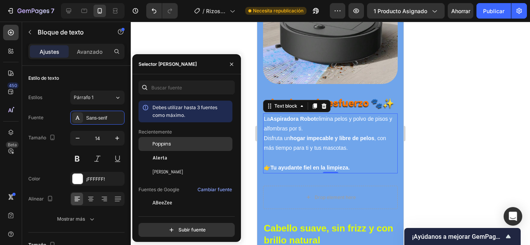
click at [160, 145] on font "Poppins" at bounding box center [161, 144] width 19 height 7
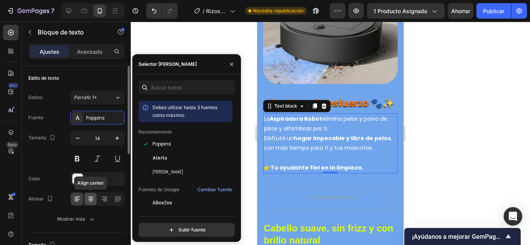
click at [89, 197] on icon at bounding box center [91, 199] width 8 height 8
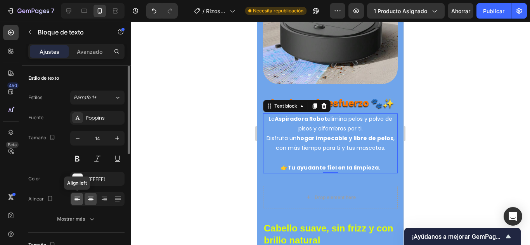
click at [77, 198] on icon at bounding box center [77, 199] width 8 height 8
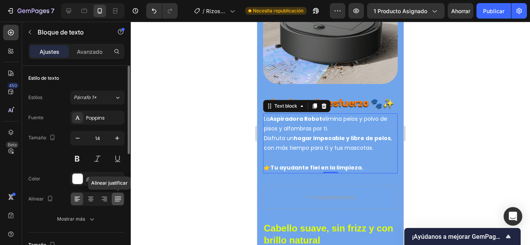
click at [117, 199] on icon at bounding box center [118, 199] width 8 height 8
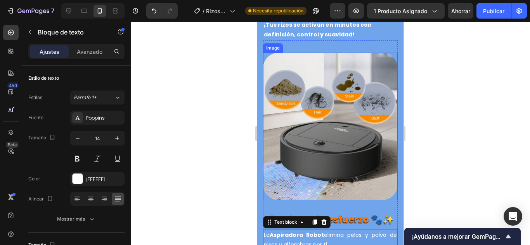
scroll to position [2133, 0]
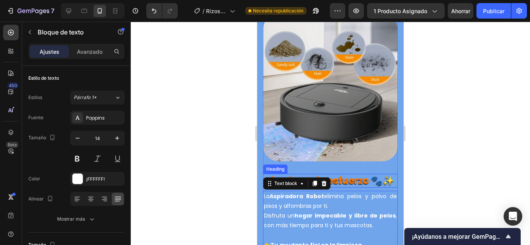
click at [358, 175] on strong "Limpieza sin esfuerzo 🐾✨" at bounding box center [330, 181] width 127 height 13
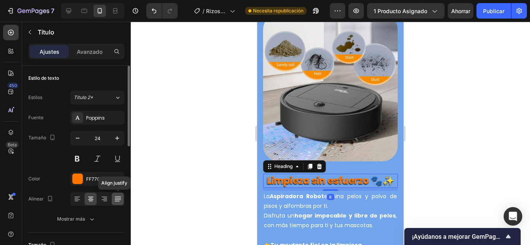
click at [117, 197] on icon at bounding box center [117, 197] width 6 height 0
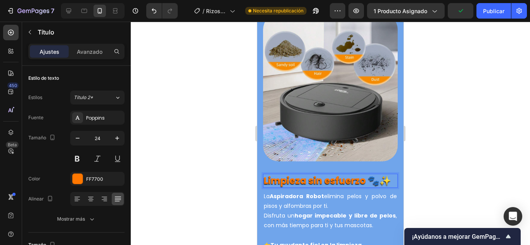
click at [377, 175] on strong "Limpieza sin esfuerzo 🐾✨" at bounding box center [327, 181] width 127 height 13
click at [75, 199] on icon at bounding box center [76, 199] width 4 height 1
click at [273, 180] on strong "Limpieza sin esfuerzo 🐾✨" at bounding box center [327, 181] width 127 height 13
click at [434, 177] on div at bounding box center [330, 134] width 399 height 224
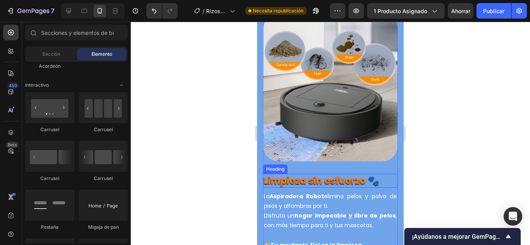
click at [340, 175] on strong "Limpieza sin esfuerzo 🐾" at bounding box center [322, 181] width 116 height 13
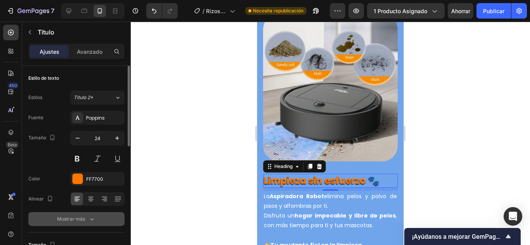
click at [83, 221] on font "Mostrar más" at bounding box center [71, 219] width 28 height 6
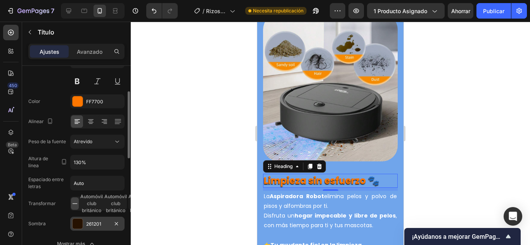
click at [95, 224] on font "261201" at bounding box center [93, 224] width 15 height 6
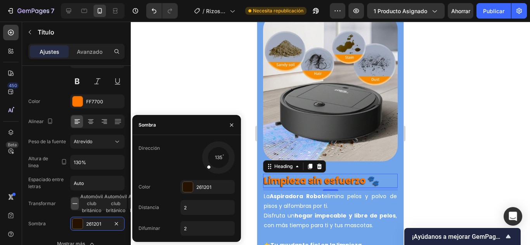
drag, startPoint x: 212, startPoint y: 169, endPoint x: 207, endPoint y: 167, distance: 5.4
click at [207, 167] on div at bounding box center [218, 157] width 35 height 35
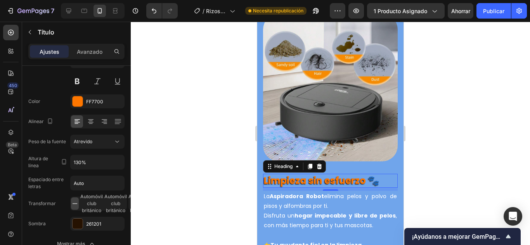
click at [196, 79] on div at bounding box center [330, 134] width 399 height 224
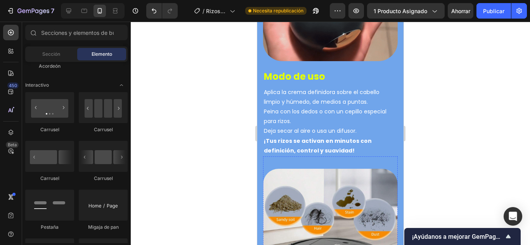
scroll to position [1939, 0]
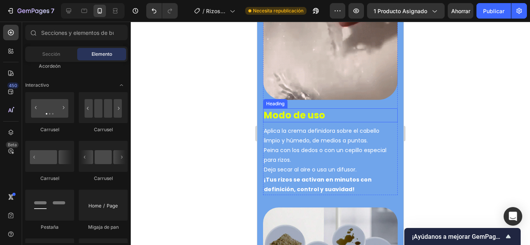
click at [298, 109] on strong "Modo de uso" at bounding box center [294, 115] width 61 height 13
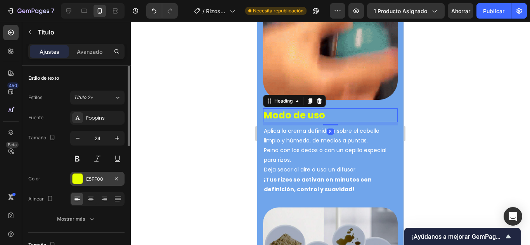
click at [77, 178] on div at bounding box center [78, 179] width 10 height 10
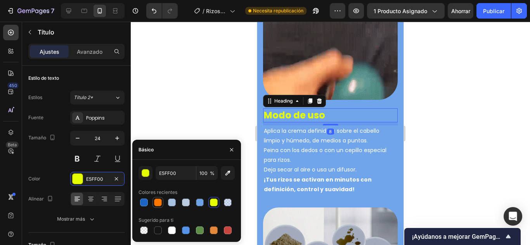
click at [158, 200] on div at bounding box center [158, 203] width 8 height 8
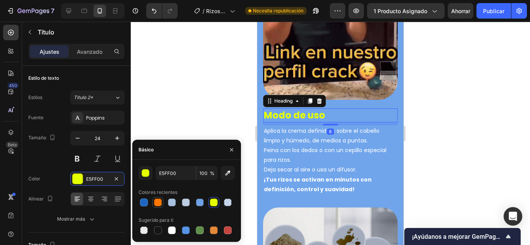
type input "FF7700"
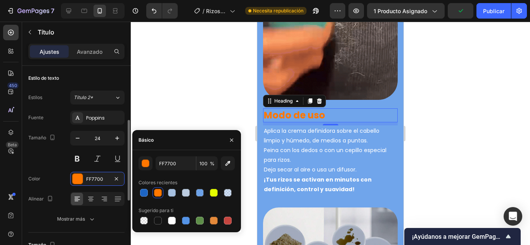
scroll to position [39, 0]
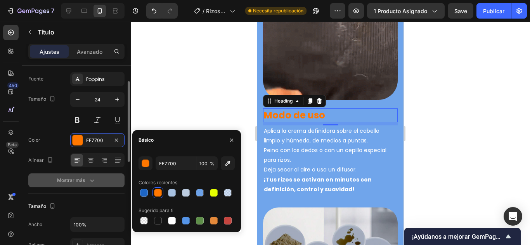
click at [97, 181] on button "Mostrar más" at bounding box center [76, 181] width 96 height 14
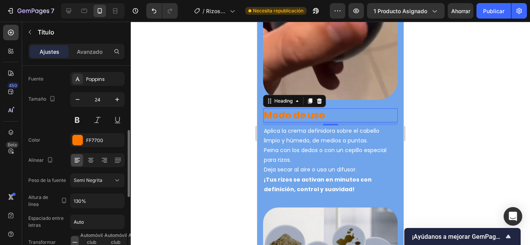
scroll to position [78, 0]
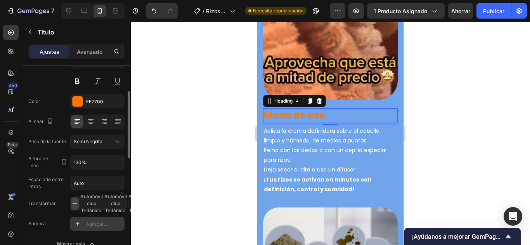
click at [78, 224] on icon at bounding box center [77, 224] width 6 height 6
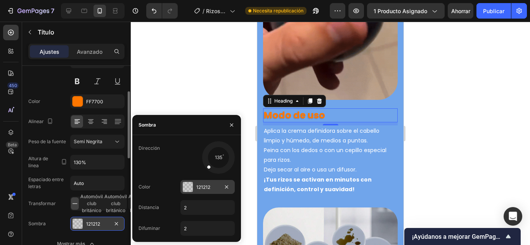
click at [185, 189] on div at bounding box center [188, 187] width 10 height 10
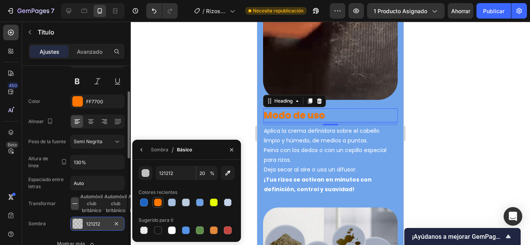
click at [156, 206] on div at bounding box center [158, 203] width 8 height 8
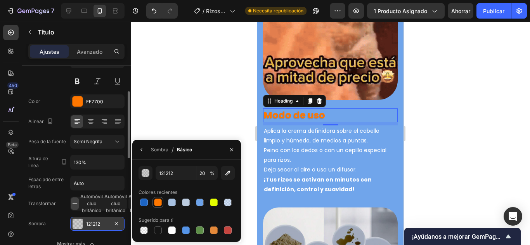
type input "FF7700"
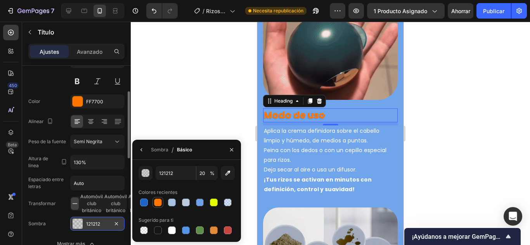
type input "100"
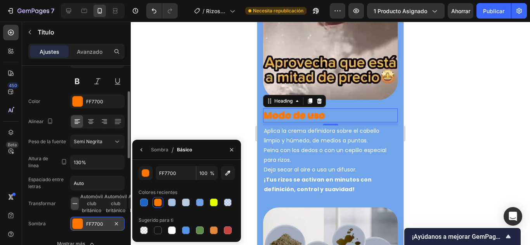
click at [149, 182] on div "FF7700 100 % Colores recientes Sugerido para ti" at bounding box center [186, 201] width 96 height 70
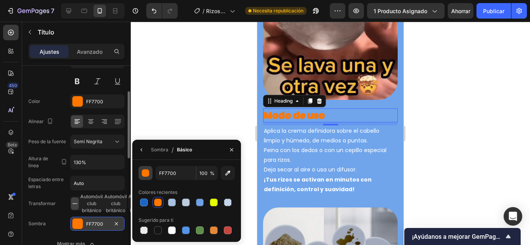
click at [148, 173] on div "button" at bounding box center [146, 174] width 8 height 8
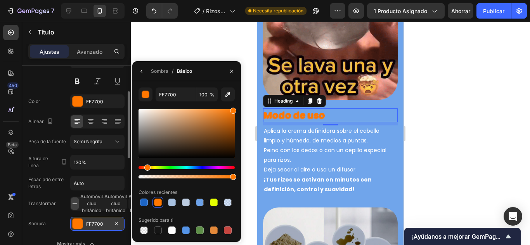
click at [230, 154] on div at bounding box center [186, 133] width 96 height 49
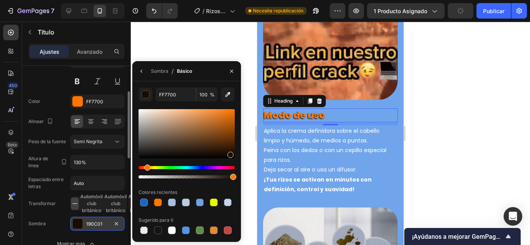
type input "190C01"
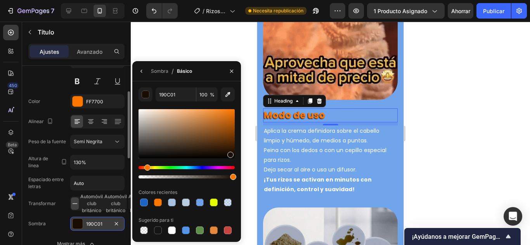
click at [90, 226] on font "190C01" at bounding box center [94, 224] width 16 height 6
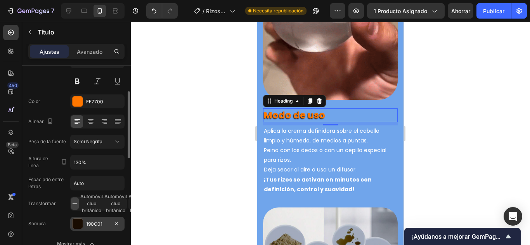
click at [90, 226] on font "190C01" at bounding box center [94, 224] width 16 height 6
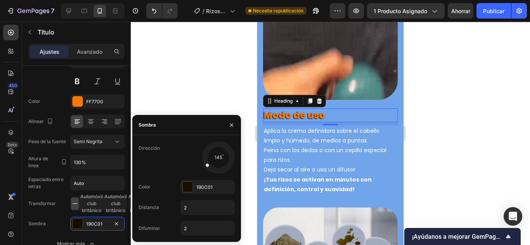
click at [204, 165] on div at bounding box center [211, 163] width 17 height 14
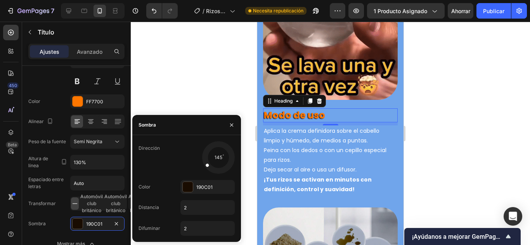
click at [205, 80] on div at bounding box center [330, 134] width 399 height 224
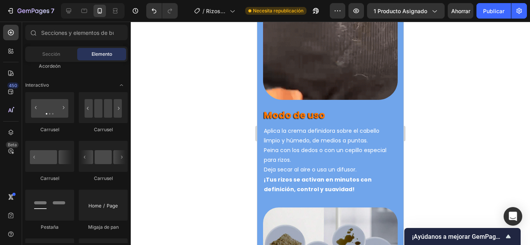
click at [440, 133] on div at bounding box center [330, 134] width 399 height 224
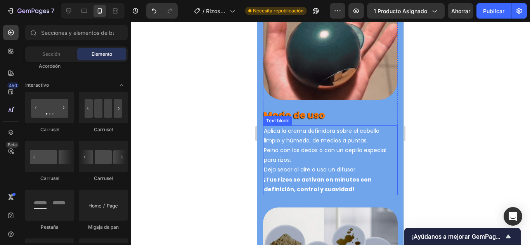
click at [341, 149] on p "Peina con los dedos o con un cepillo especial para rizos." at bounding box center [330, 155] width 133 height 19
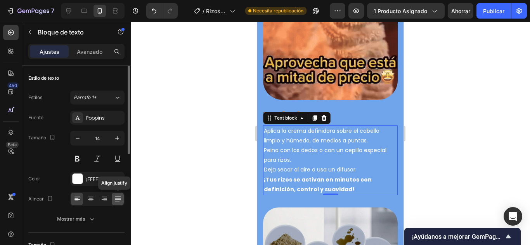
click at [118, 200] on icon at bounding box center [117, 200] width 6 height 0
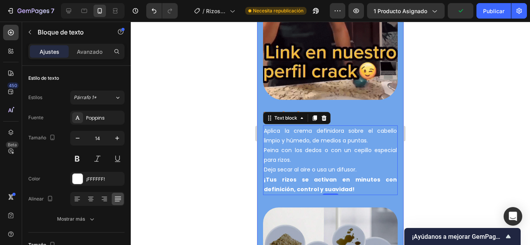
click at [207, 198] on div at bounding box center [330, 134] width 399 height 224
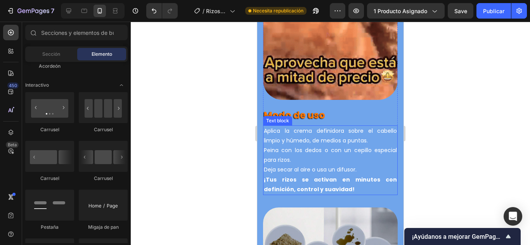
click at [287, 176] on strong "¡Tus rizos se activan en minutos con definición, control y suavidad!" at bounding box center [330, 184] width 133 height 17
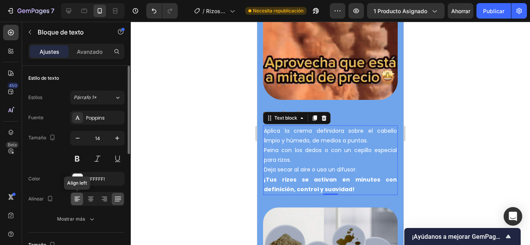
click at [81, 197] on icon at bounding box center [77, 199] width 8 height 8
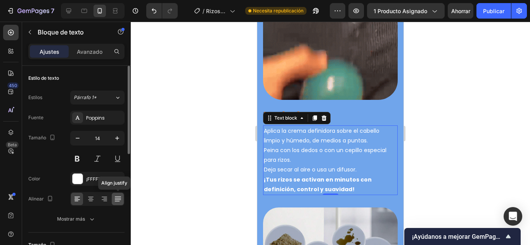
click at [114, 196] on icon at bounding box center [118, 199] width 8 height 8
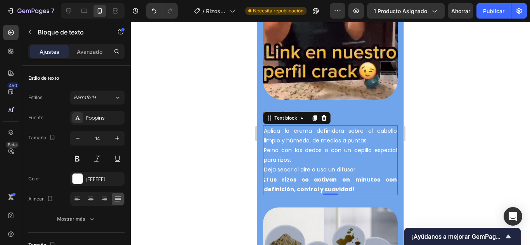
click at [200, 152] on div at bounding box center [330, 134] width 399 height 224
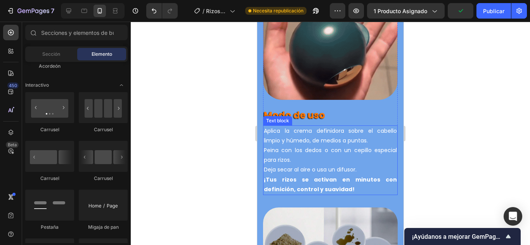
click at [352, 133] on p "Aplica la crema definidora sobre el cabello limpio y húmedo, de medios a puntas." at bounding box center [330, 135] width 133 height 19
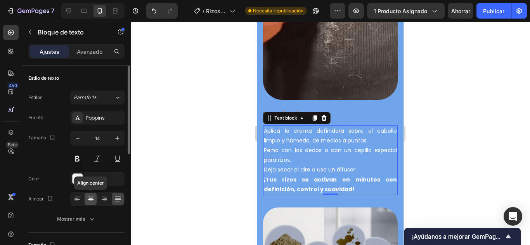
click at [87, 199] on icon at bounding box center [91, 199] width 8 height 8
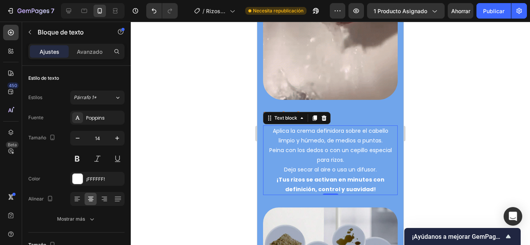
click at [247, 139] on div at bounding box center [330, 134] width 399 height 224
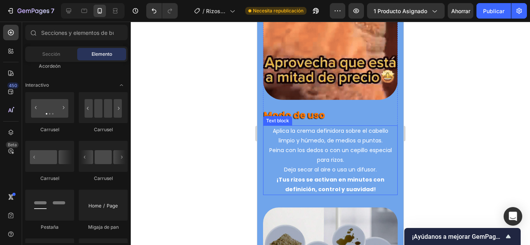
click at [313, 109] on strong "Modo de uso" at bounding box center [294, 115] width 61 height 13
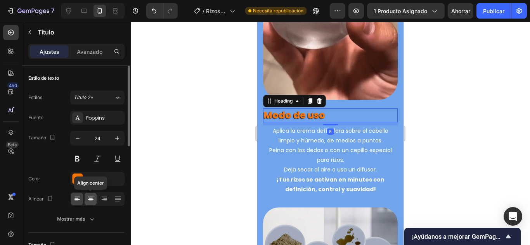
click at [93, 197] on icon at bounding box center [91, 199] width 8 height 8
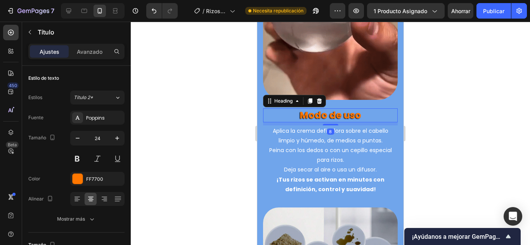
click at [181, 155] on div at bounding box center [330, 134] width 399 height 224
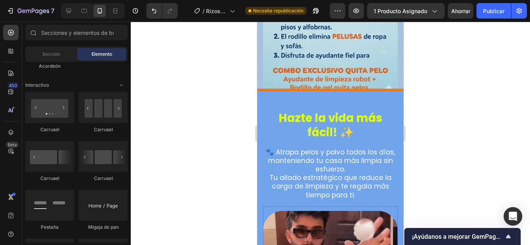
scroll to position [1629, 0]
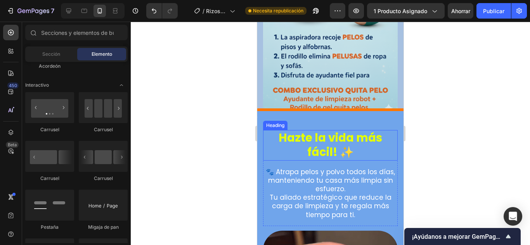
click at [318, 140] on h2 "Hazte la vida más fácil! ✨" at bounding box center [330, 145] width 135 height 31
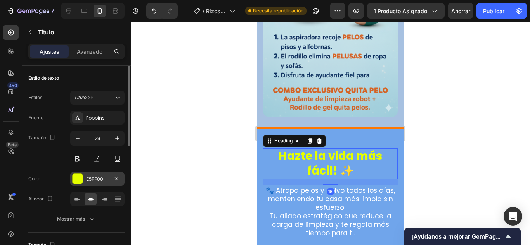
click at [86, 180] on font "E5FF00" at bounding box center [94, 179] width 17 height 6
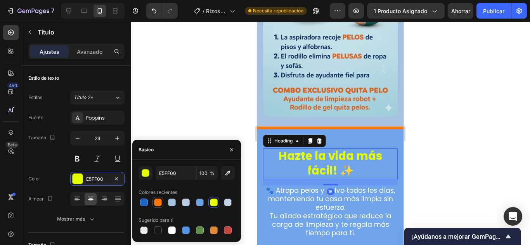
click at [159, 201] on div at bounding box center [158, 203] width 8 height 8
type input "FF7700"
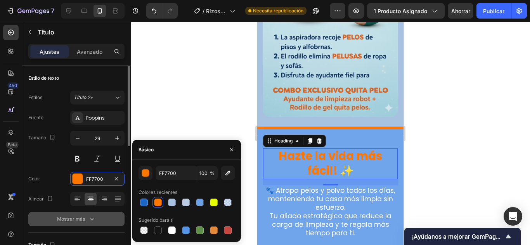
click at [90, 218] on icon "button" at bounding box center [92, 220] width 8 height 8
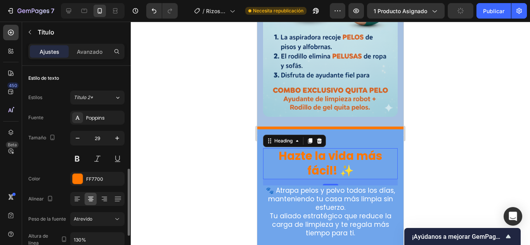
scroll to position [78, 0]
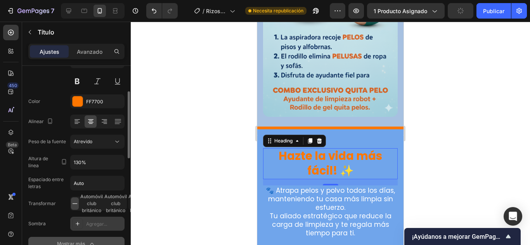
click at [74, 221] on icon at bounding box center [77, 224] width 6 height 6
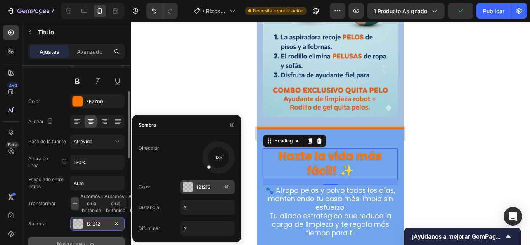
click at [189, 184] on div at bounding box center [188, 187] width 10 height 10
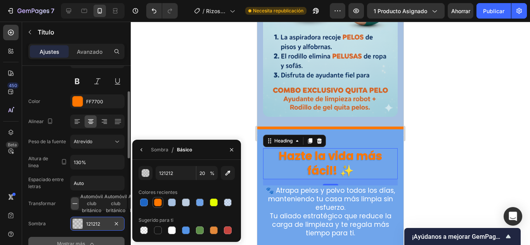
click at [159, 204] on div at bounding box center [158, 203] width 8 height 8
type input "FF7700"
type input "100"
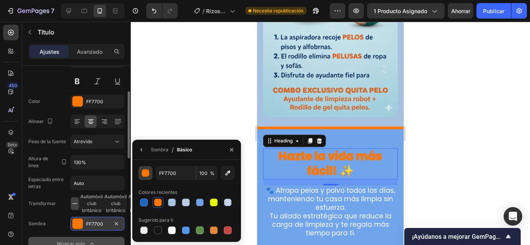
click at [148, 172] on div "button" at bounding box center [146, 174] width 8 height 8
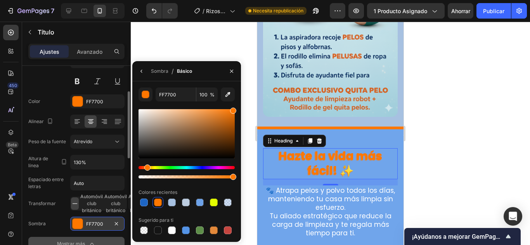
click at [226, 154] on div at bounding box center [186, 133] width 96 height 49
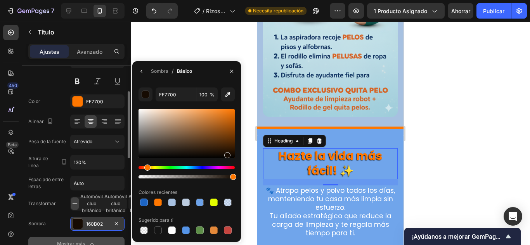
type input "160B02"
click at [141, 71] on icon "button" at bounding box center [141, 71] width 6 height 6
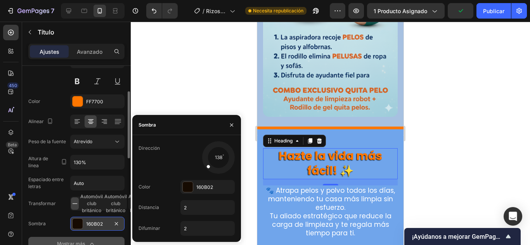
click at [206, 166] on div at bounding box center [212, 163] width 16 height 15
click at [218, 57] on div at bounding box center [330, 134] width 399 height 224
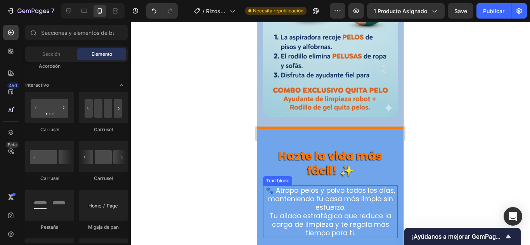
click at [330, 189] on p "🐾 Atrapa pelos y polvo todos los días, manteniendo tu casa más limpia sin esfue…" at bounding box center [330, 200] width 133 height 26
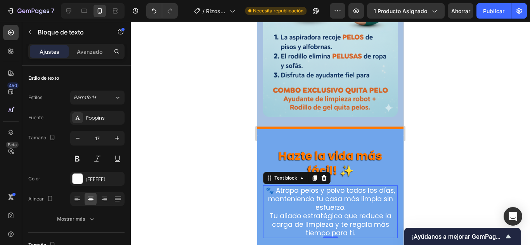
click at [225, 142] on div at bounding box center [330, 134] width 399 height 224
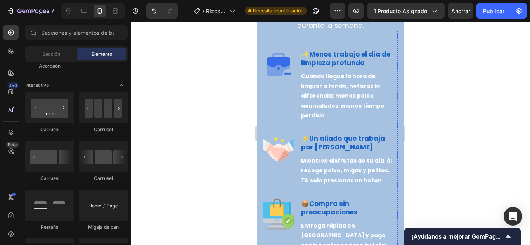
scroll to position [1202, 0]
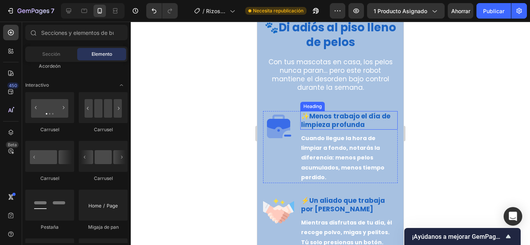
click at [335, 121] on strong "Menos trabajo el día de limpieza profunda" at bounding box center [345, 121] width 89 height 18
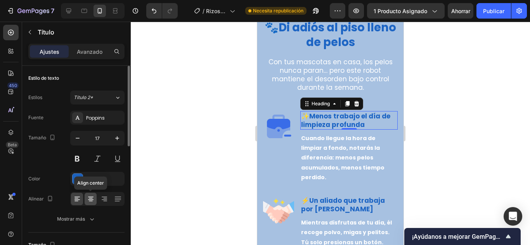
click at [88, 199] on icon at bounding box center [91, 199] width 8 height 8
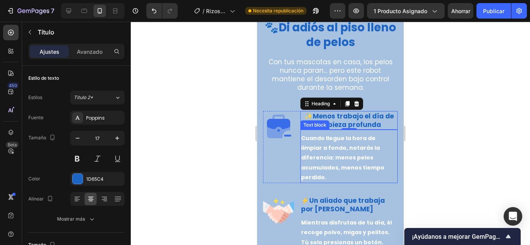
click at [338, 153] on p "Cuando llegue la hora de limpiar a fondo, notarás la diferencia: menos pelos ac…" at bounding box center [349, 158] width 96 height 49
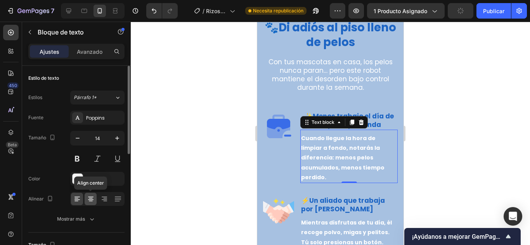
click at [88, 202] on icon at bounding box center [91, 199] width 8 height 8
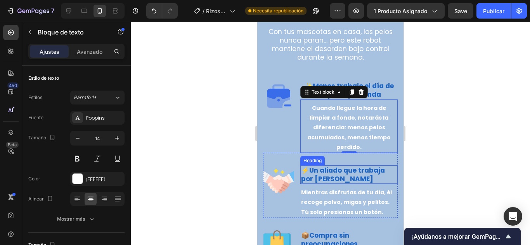
scroll to position [1241, 0]
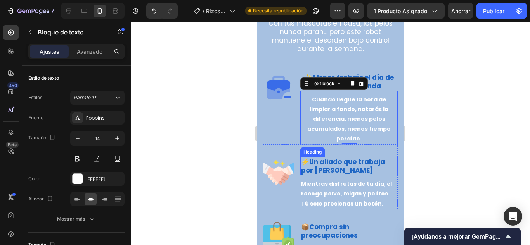
click at [332, 161] on strong "Un aliado que trabaja por [PERSON_NAME]" at bounding box center [343, 166] width 84 height 18
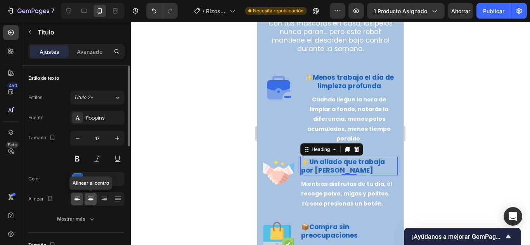
click at [92, 199] on icon at bounding box center [91, 199] width 8 height 8
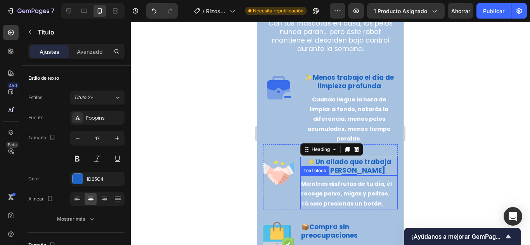
click at [348, 198] on p "Mientras disfrutas de tu día, él recoge polvo, migas y pelitos. Tú solo presion…" at bounding box center [349, 194] width 96 height 29
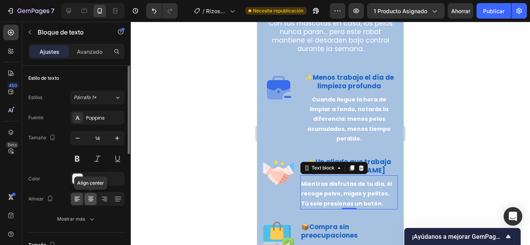
click at [90, 199] on icon at bounding box center [91, 199] width 4 height 1
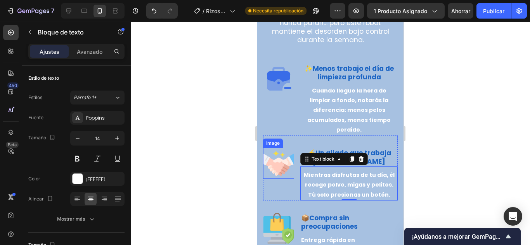
scroll to position [1280, 0]
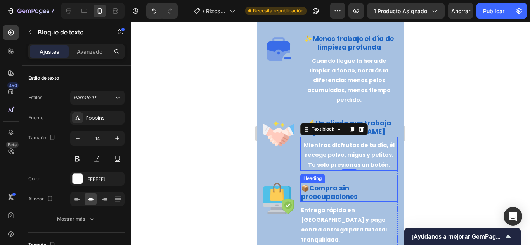
click at [337, 193] on strong "Compra sin preocupaciones" at bounding box center [329, 193] width 57 height 18
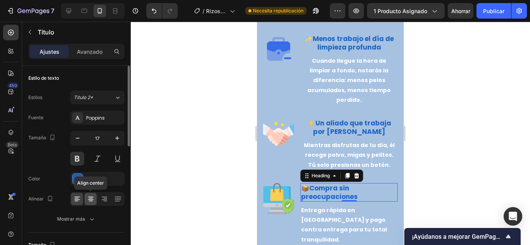
click at [92, 197] on icon at bounding box center [90, 197] width 5 height 1
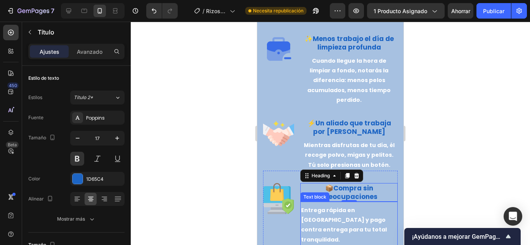
click at [334, 219] on strong "Entrega rápida en [GEOGRAPHIC_DATA] y pago contra entrega para tu total tranqui…" at bounding box center [344, 225] width 86 height 37
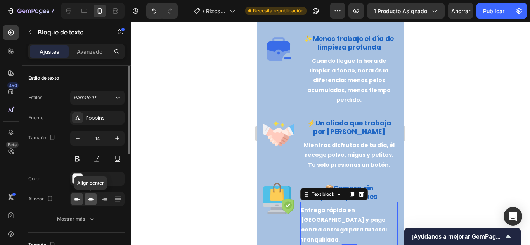
click at [88, 199] on icon at bounding box center [91, 199] width 8 height 8
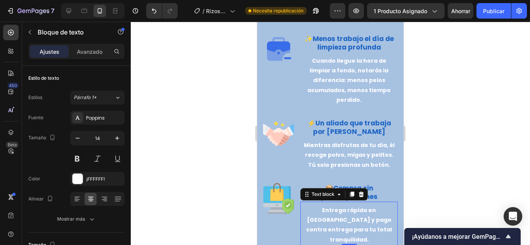
click at [185, 184] on div at bounding box center [330, 134] width 399 height 224
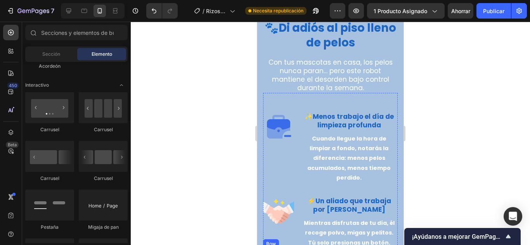
scroll to position [1202, 0]
click at [347, 174] on strong "Cuando llegue la hora de limpiar a fondo, notarás la diferencia: menos pelos ac…" at bounding box center [348, 158] width 83 height 47
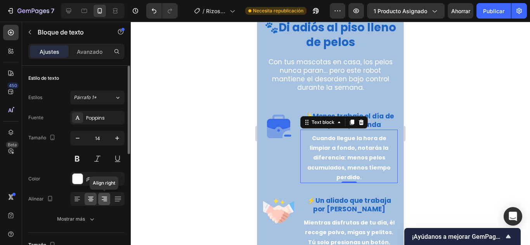
click at [106, 198] on icon at bounding box center [104, 199] width 8 height 8
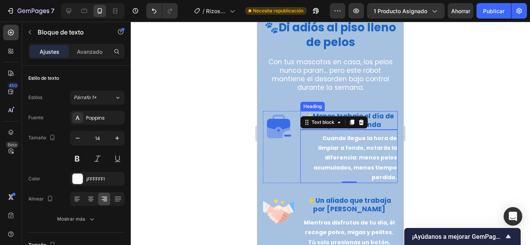
click at [377, 116] on strong "Menos trabajo el día de limpieza profunda" at bounding box center [353, 121] width 81 height 18
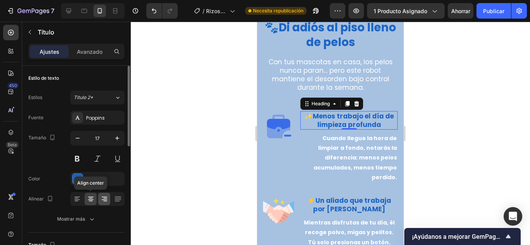
click at [106, 202] on icon at bounding box center [105, 201] width 4 height 1
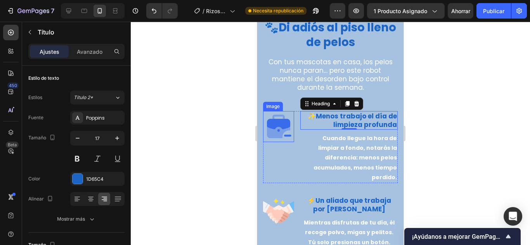
click at [289, 130] on img at bounding box center [278, 126] width 31 height 31
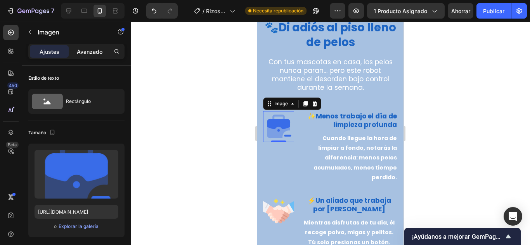
click at [99, 54] on font "Avanzado" at bounding box center [90, 51] width 26 height 7
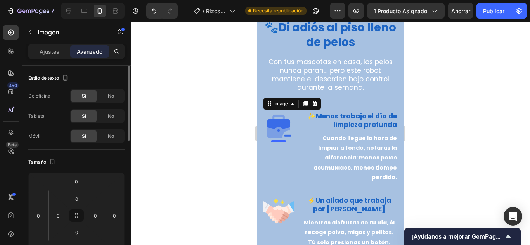
scroll to position [78, 0]
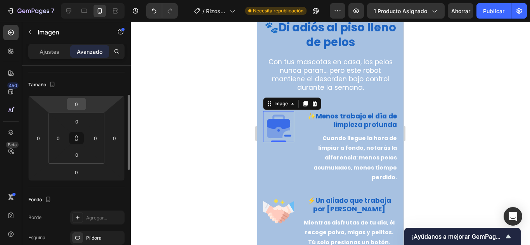
drag, startPoint x: 79, startPoint y: 102, endPoint x: 73, endPoint y: 102, distance: 5.8
click at [70, 100] on input "0" at bounding box center [77, 105] width 16 height 12
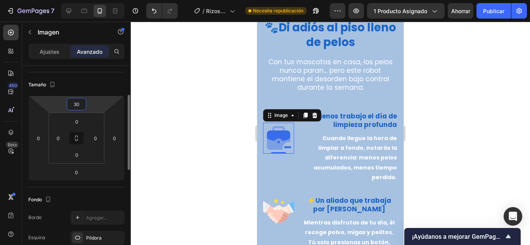
type input "3"
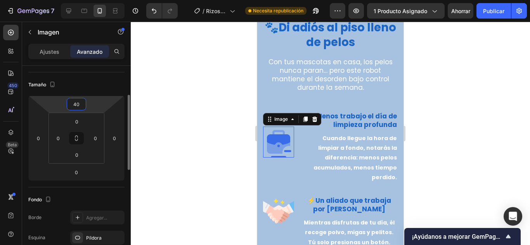
type input "4"
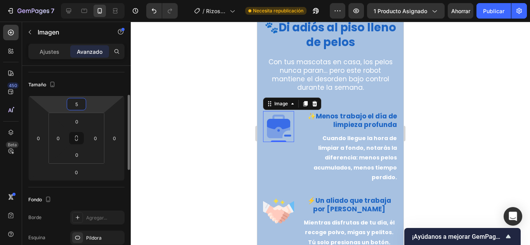
type input "50"
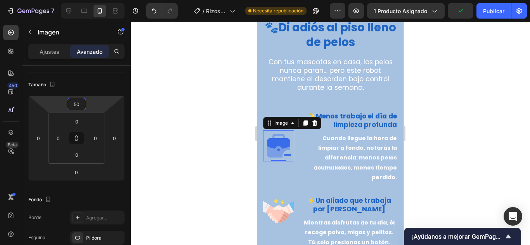
click at [170, 121] on div at bounding box center [330, 134] width 399 height 224
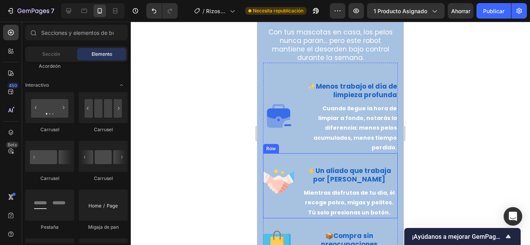
scroll to position [1241, 0]
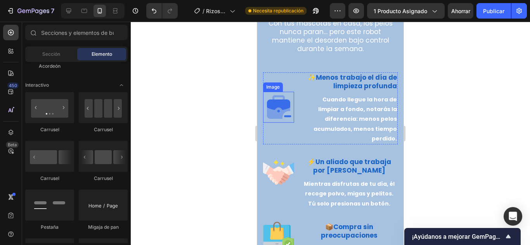
click at [282, 102] on img at bounding box center [278, 107] width 31 height 31
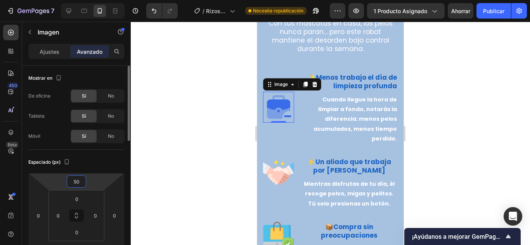
drag, startPoint x: 79, startPoint y: 181, endPoint x: 66, endPoint y: 183, distance: 13.0
click at [66, 183] on div "50 0 0 0" at bounding box center [76, 215] width 96 height 85
type input "0"
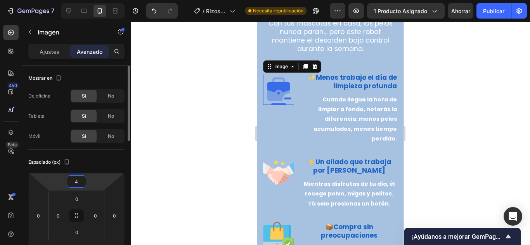
type input "45"
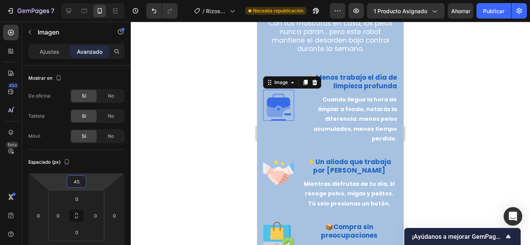
click at [189, 171] on div at bounding box center [330, 134] width 399 height 224
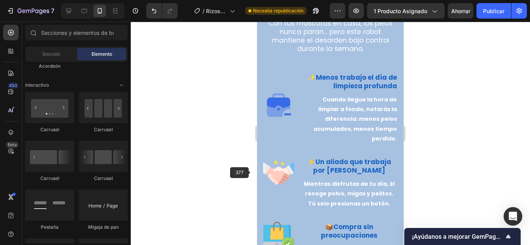
click at [281, 173] on img at bounding box center [278, 172] width 31 height 31
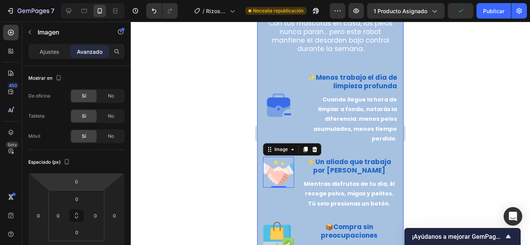
click at [279, 112] on img at bounding box center [278, 105] width 31 height 31
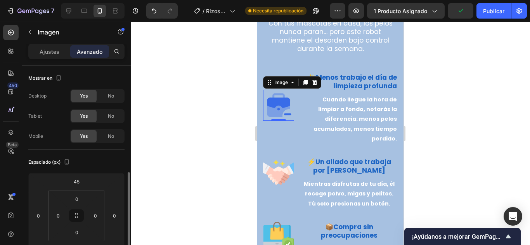
scroll to position [78, 0]
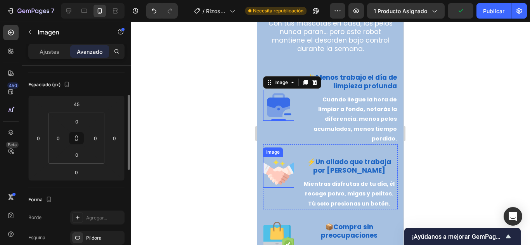
click at [279, 174] on img at bounding box center [278, 172] width 31 height 31
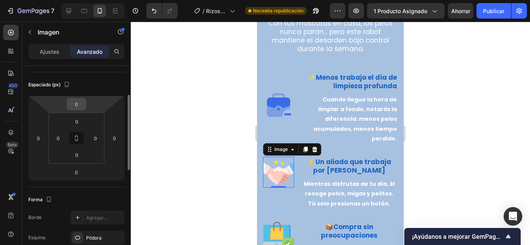
drag, startPoint x: 78, startPoint y: 104, endPoint x: 67, endPoint y: 102, distance: 11.4
click at [65, 100] on div "0 0 0 0" at bounding box center [76, 138] width 96 height 85
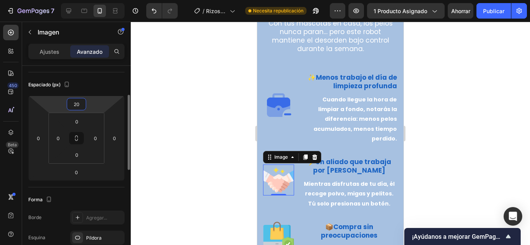
type input "2"
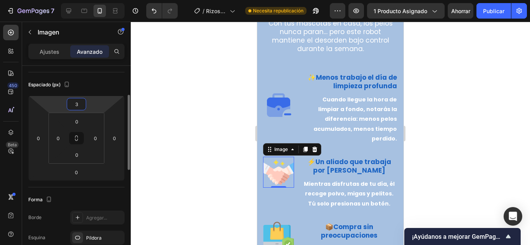
type input "30"
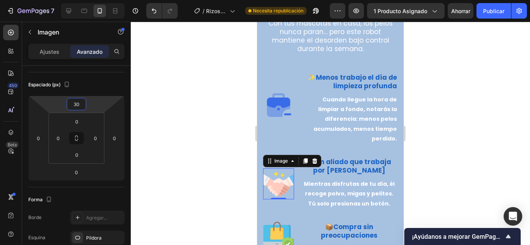
scroll to position [1280, 0]
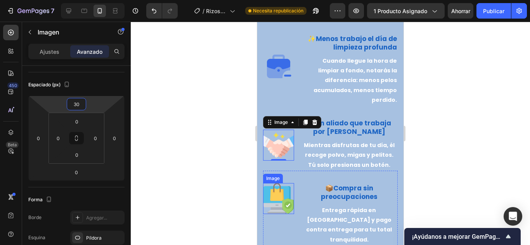
click at [279, 201] on img at bounding box center [278, 198] width 31 height 31
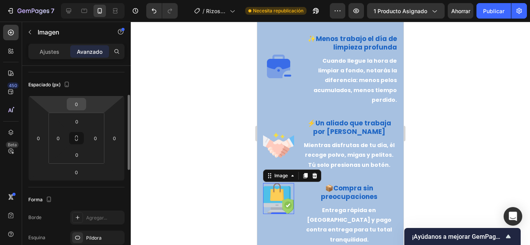
drag, startPoint x: 83, startPoint y: 102, endPoint x: 70, endPoint y: 102, distance: 13.2
click at [70, 102] on input "0" at bounding box center [77, 105] width 16 height 12
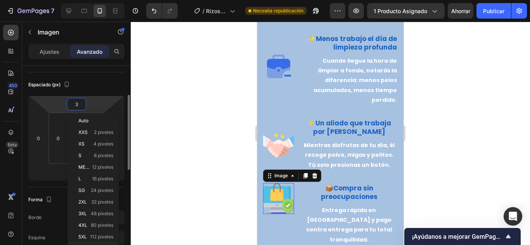
type input "30"
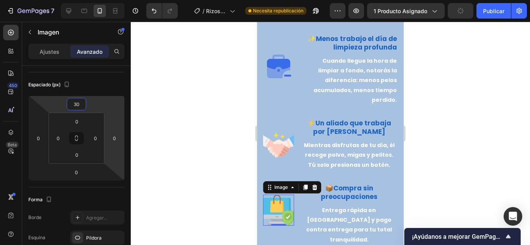
click at [156, 132] on div at bounding box center [330, 134] width 399 height 224
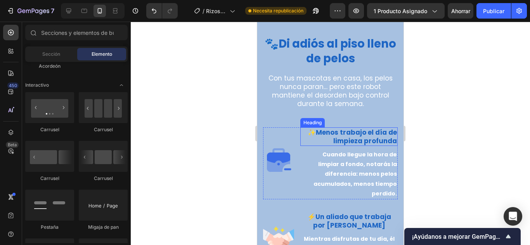
scroll to position [1241, 0]
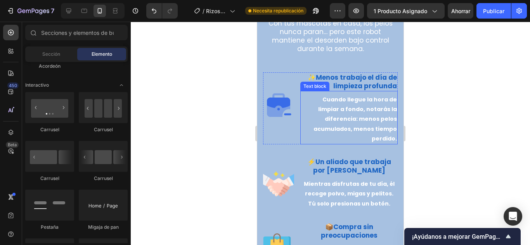
click at [372, 82] on strong "Menos trabajo el día de limpieza profunda" at bounding box center [356, 82] width 81 height 18
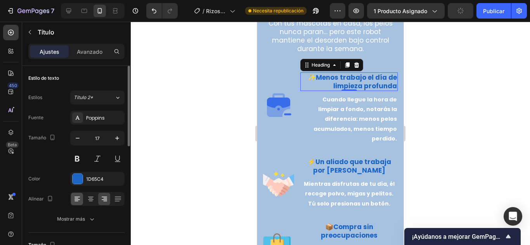
click at [81, 197] on icon at bounding box center [77, 199] width 8 height 8
click at [325, 122] on strong "Cuando llegue la hora de limpiar a fondo, notarás la diferencia: menos pelos ac…" at bounding box center [354, 119] width 83 height 47
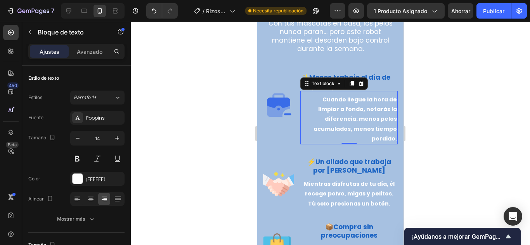
click at [73, 202] on icon at bounding box center [77, 199] width 8 height 8
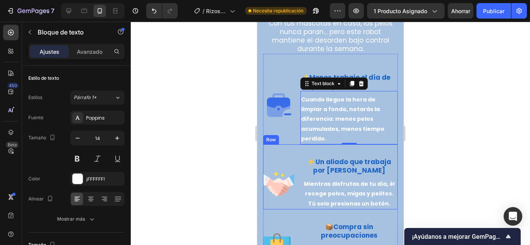
click at [356, 157] on strong "Un aliado que trabaja por [PERSON_NAME]" at bounding box center [352, 166] width 78 height 18
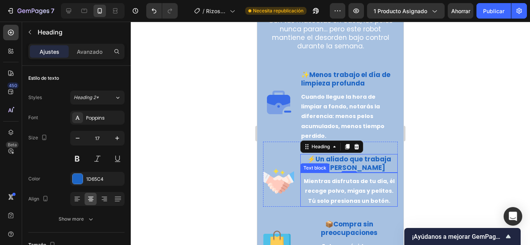
scroll to position [1280, 0]
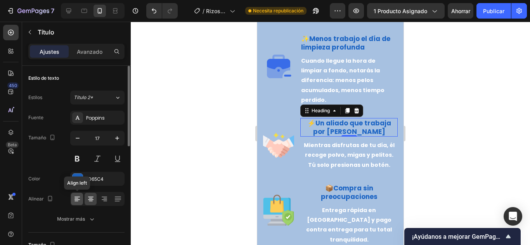
drag, startPoint x: 73, startPoint y: 197, endPoint x: 52, endPoint y: 172, distance: 32.5
click at [73, 197] on icon at bounding box center [77, 199] width 8 height 8
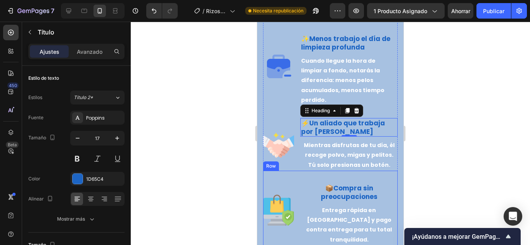
click at [349, 160] on p "Mientras disfrutas de tu día, él recoge polvo, migas y pelitos. Tú solo presion…" at bounding box center [349, 155] width 96 height 29
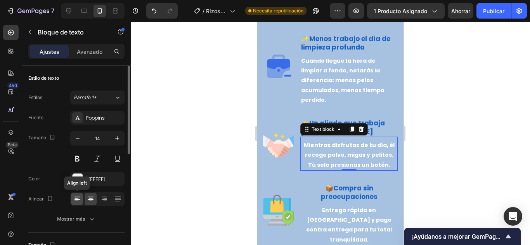
drag, startPoint x: 80, startPoint y: 197, endPoint x: 69, endPoint y: 173, distance: 26.6
click at [80, 197] on icon at bounding box center [77, 199] width 8 height 8
click at [358, 187] on strong "Compra sin preocupaciones" at bounding box center [349, 193] width 57 height 18
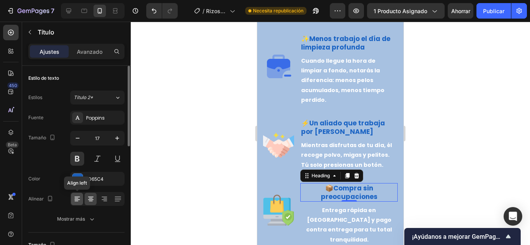
click at [78, 197] on icon at bounding box center [76, 197] width 5 height 1
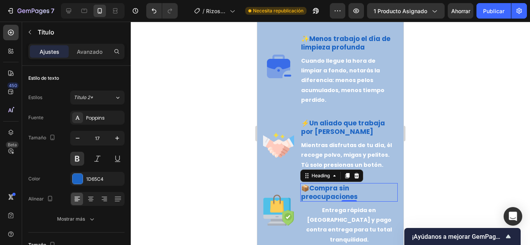
click at [360, 217] on strong "Entrega rápida en [GEOGRAPHIC_DATA] y pago contra entrega para tu total tranqui…" at bounding box center [349, 225] width 86 height 37
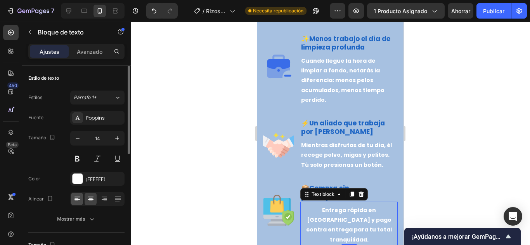
click at [77, 200] on icon at bounding box center [76, 200] width 5 height 1
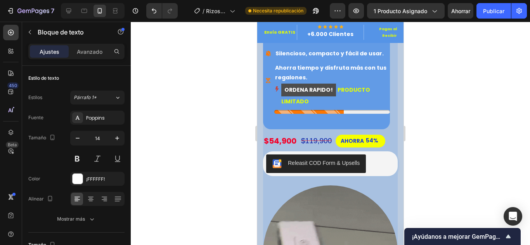
scroll to position [116, 0]
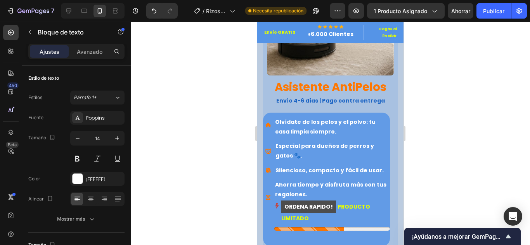
click at [460, 84] on div at bounding box center [330, 134] width 399 height 224
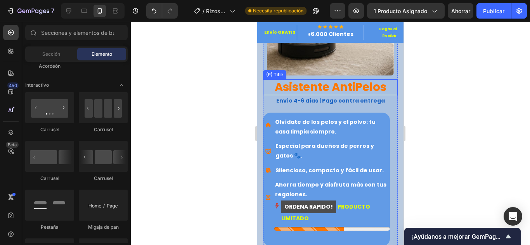
click at [313, 82] on h2 "Asistente AntiPelos" at bounding box center [330, 88] width 135 height 16
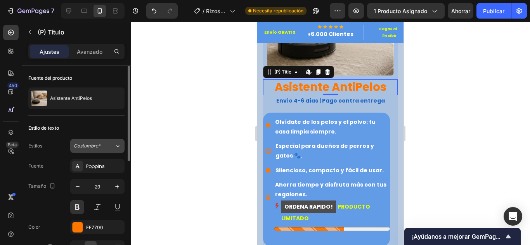
click at [92, 145] on font "Costumbre*" at bounding box center [87, 146] width 27 height 6
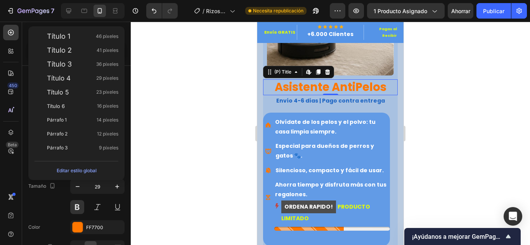
click at [212, 187] on div at bounding box center [330, 134] width 399 height 224
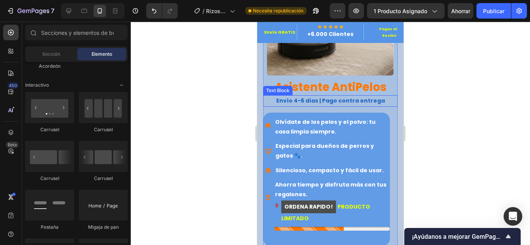
click at [309, 81] on h2 "Asistente AntiPelos" at bounding box center [330, 88] width 135 height 16
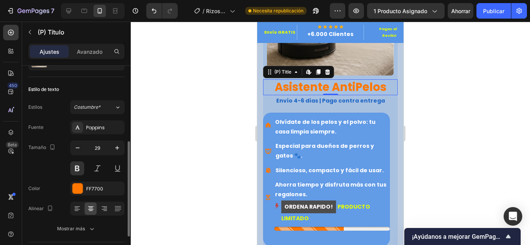
scroll to position [78, 0]
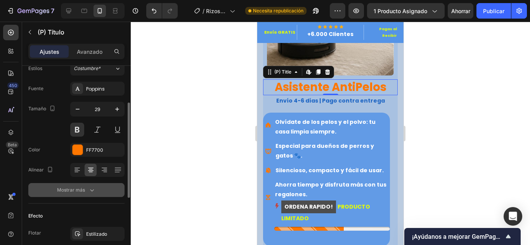
click at [85, 187] on div "Mostrar más" at bounding box center [76, 191] width 39 height 8
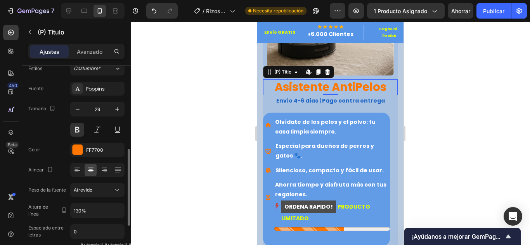
scroll to position [116, 0]
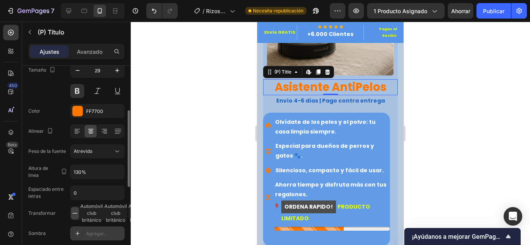
click at [77, 231] on icon at bounding box center [77, 234] width 6 height 6
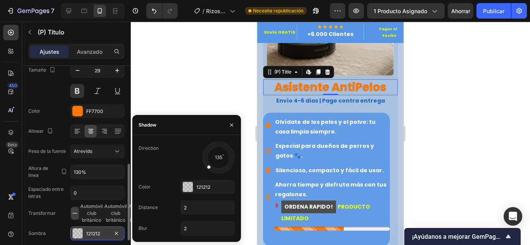
scroll to position [155, 0]
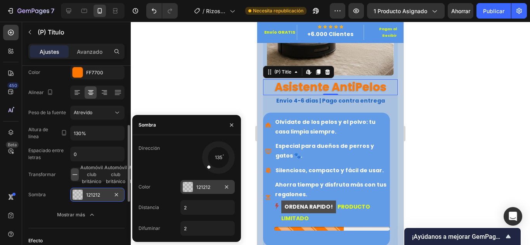
click at [187, 192] on div at bounding box center [188, 187] width 10 height 10
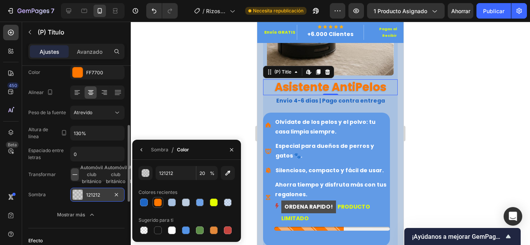
click at [156, 201] on div at bounding box center [158, 203] width 8 height 8
type input "FF7700"
type input "100"
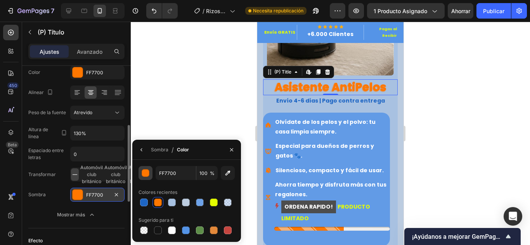
click at [147, 173] on div "button" at bounding box center [146, 174] width 8 height 8
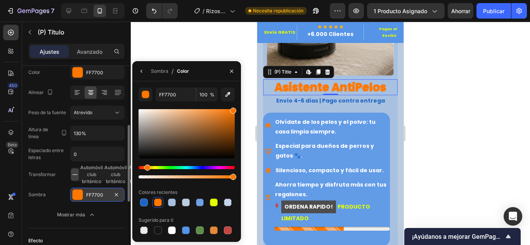
click at [229, 151] on div at bounding box center [186, 133] width 96 height 49
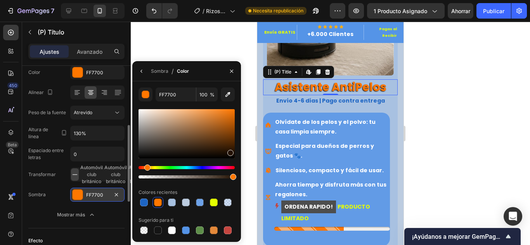
click at [228, 154] on div at bounding box center [230, 153] width 6 height 6
type input "190C01"
click at [139, 73] on icon "button" at bounding box center [141, 71] width 6 height 6
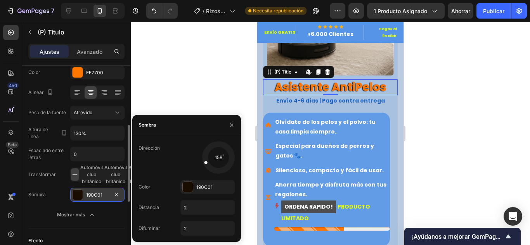
drag, startPoint x: 208, startPoint y: 166, endPoint x: 204, endPoint y: 162, distance: 5.8
click at [204, 162] on span at bounding box center [206, 163] width 4 height 4
drag, startPoint x: 202, startPoint y: 74, endPoint x: 192, endPoint y: 74, distance: 10.5
click at [202, 74] on div at bounding box center [330, 134] width 399 height 224
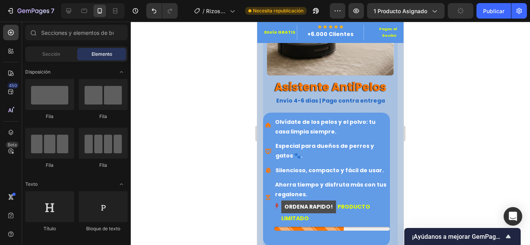
click at [458, 10] on icon "button" at bounding box center [460, 11] width 6 height 6
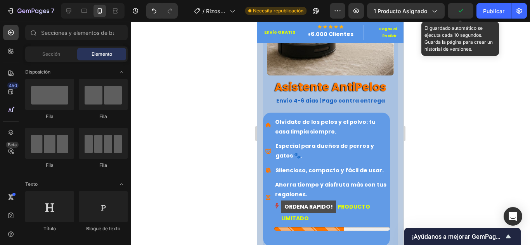
click at [458, 10] on icon "button" at bounding box center [460, 11] width 8 height 8
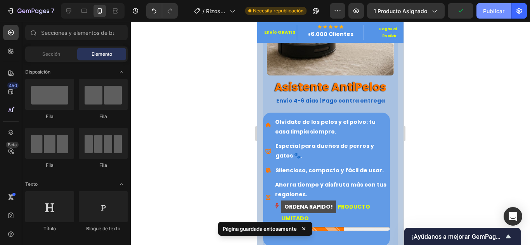
click at [487, 10] on font "Publicar" at bounding box center [493, 11] width 21 height 7
